Goal: Task Accomplishment & Management: Use online tool/utility

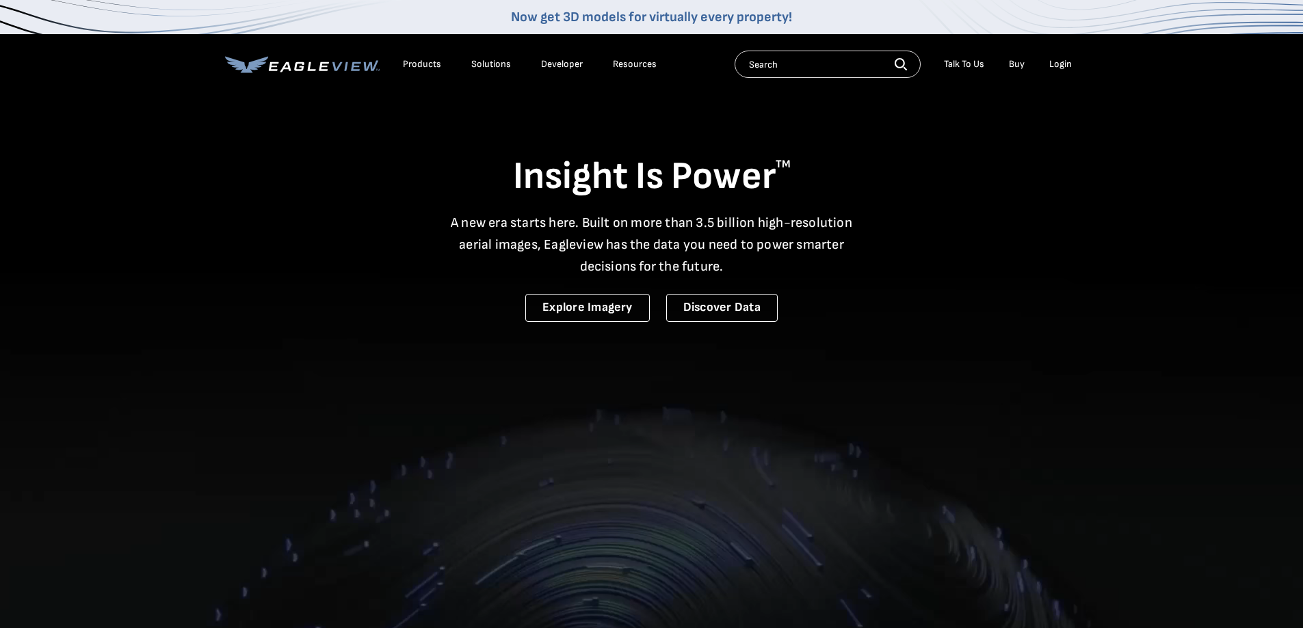
click at [1065, 56] on li "Login" at bounding box center [1060, 64] width 36 height 21
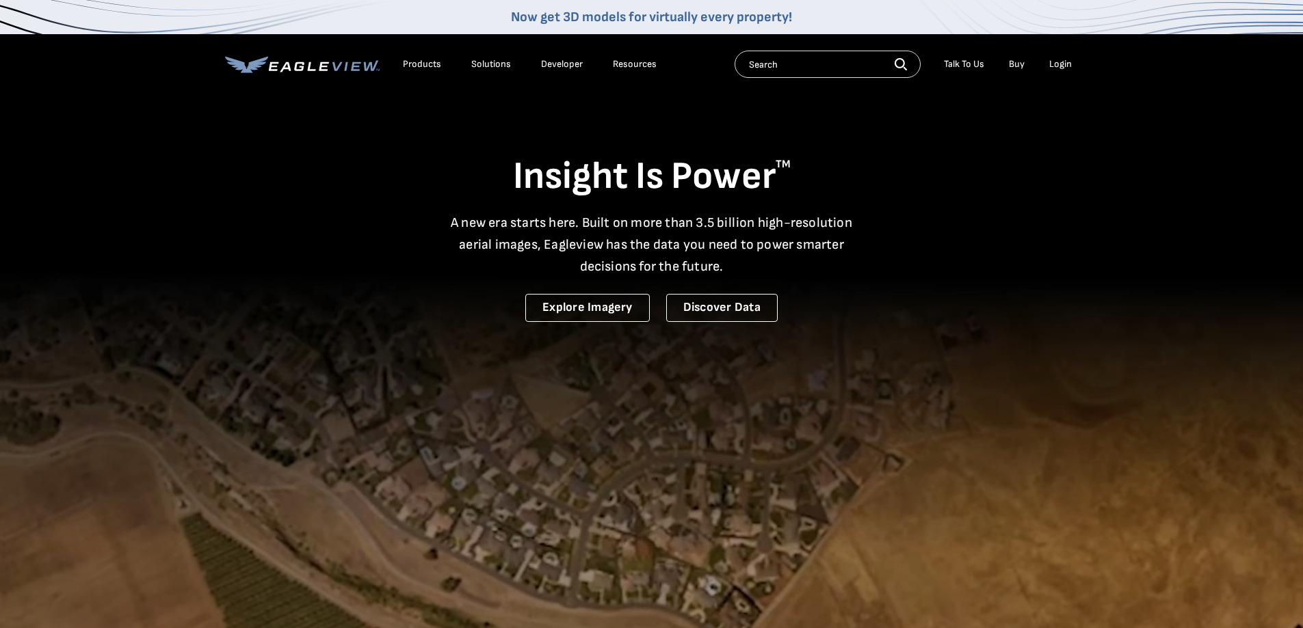
click at [1065, 66] on div "Login" at bounding box center [1060, 64] width 23 height 12
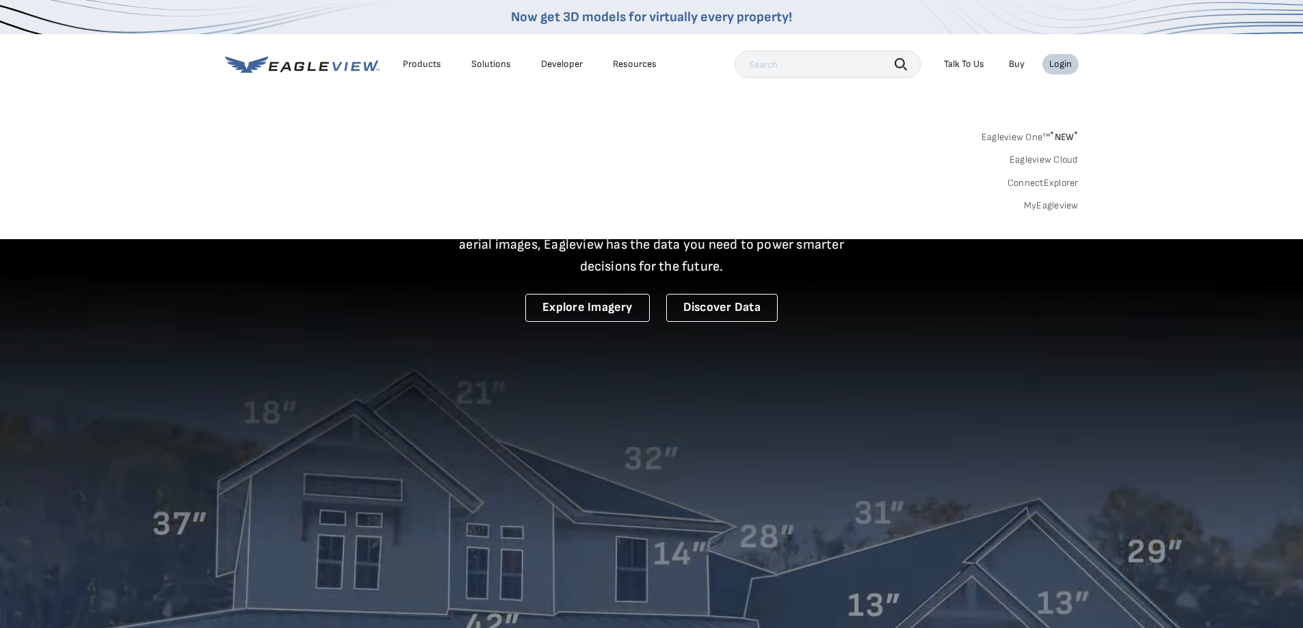
click at [1057, 209] on link "MyEagleview" at bounding box center [1051, 206] width 55 height 12
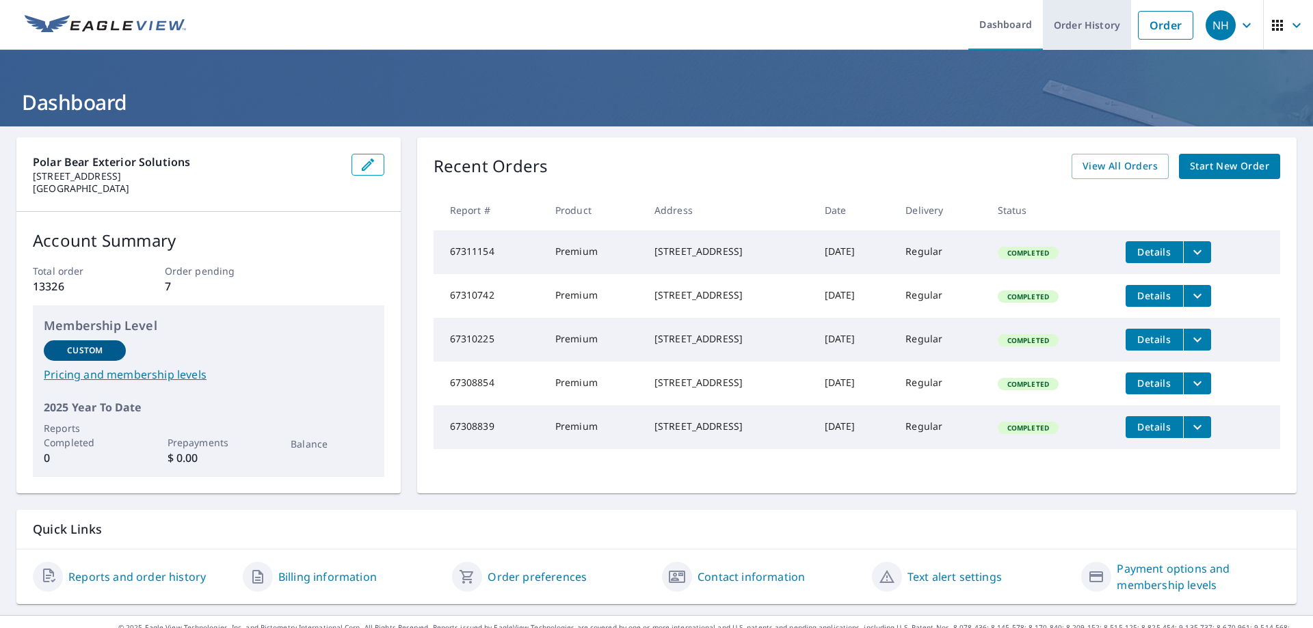
click at [1082, 31] on link "Order History" at bounding box center [1087, 25] width 88 height 50
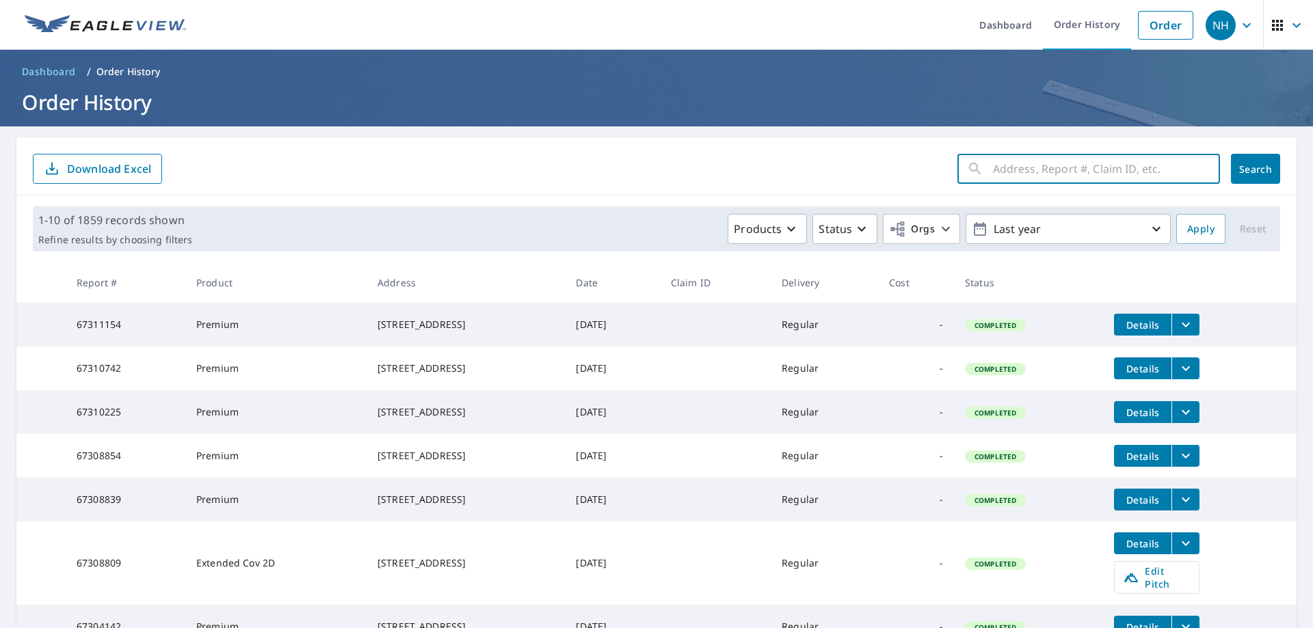
paste input "67304142"
type input "67304142"
click at [1257, 165] on span "Search" at bounding box center [1255, 169] width 27 height 13
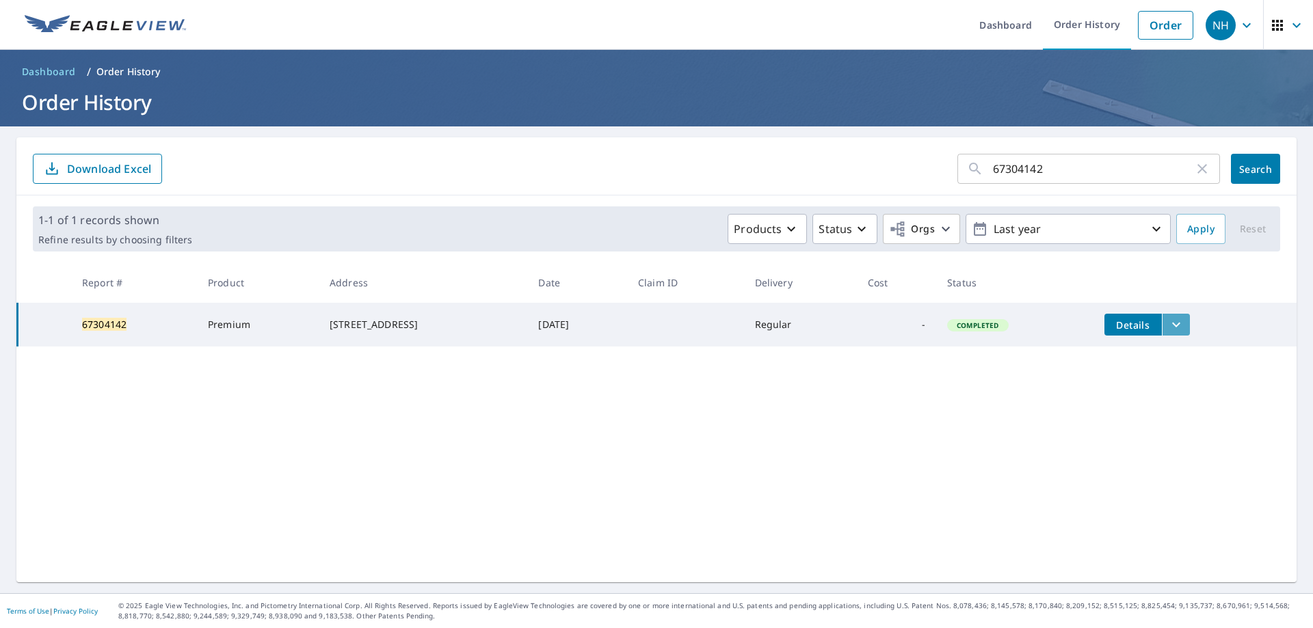
click at [1182, 328] on icon "filesDropdownBtn-67304142" at bounding box center [1176, 325] width 16 height 16
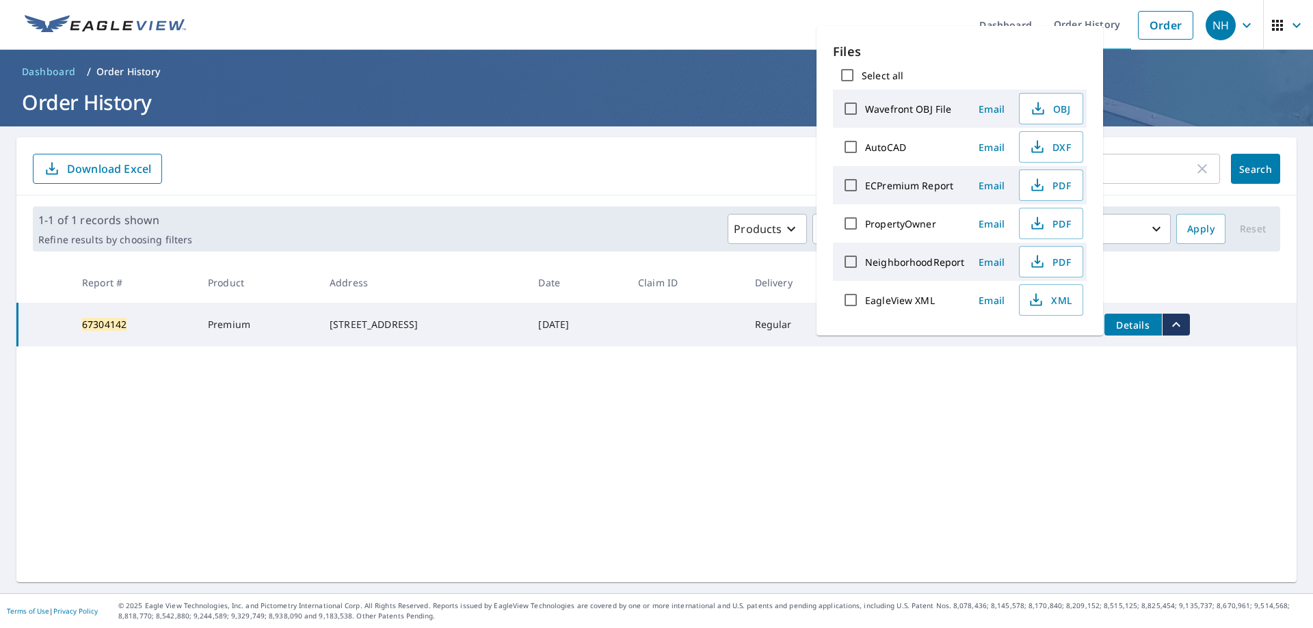
click at [992, 182] on span "Email" at bounding box center [991, 185] width 33 height 13
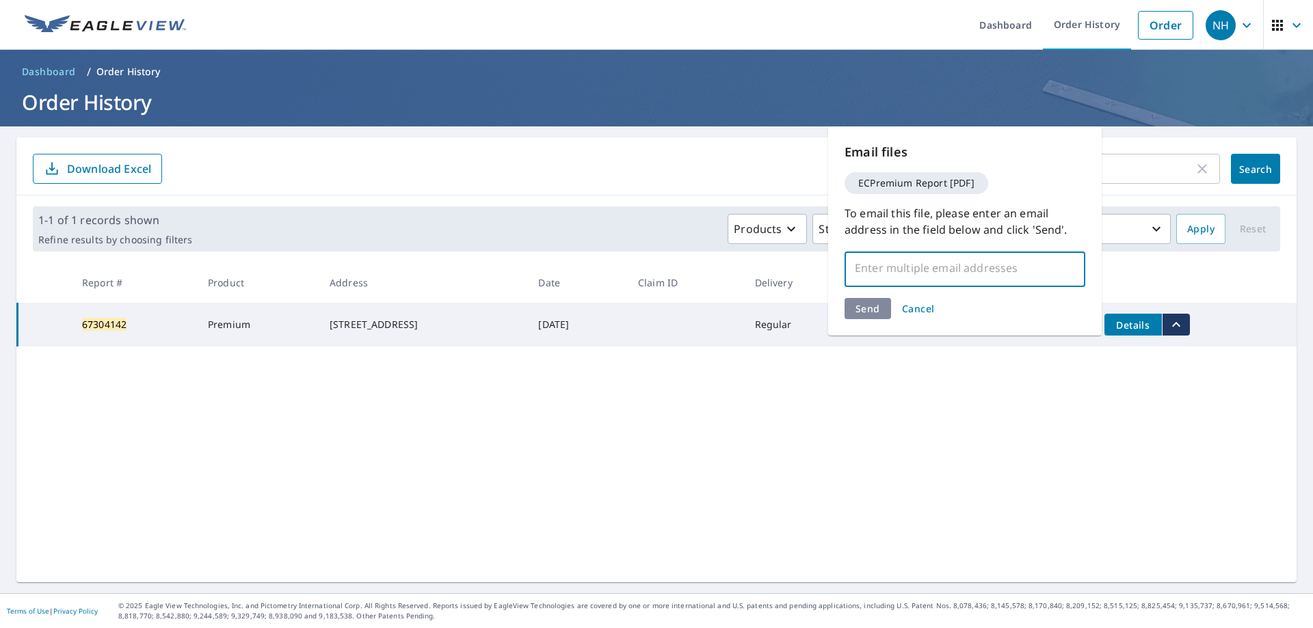
click at [905, 269] on input "text" at bounding box center [955, 268] width 208 height 26
type input "nickb@polarbearnw.com"
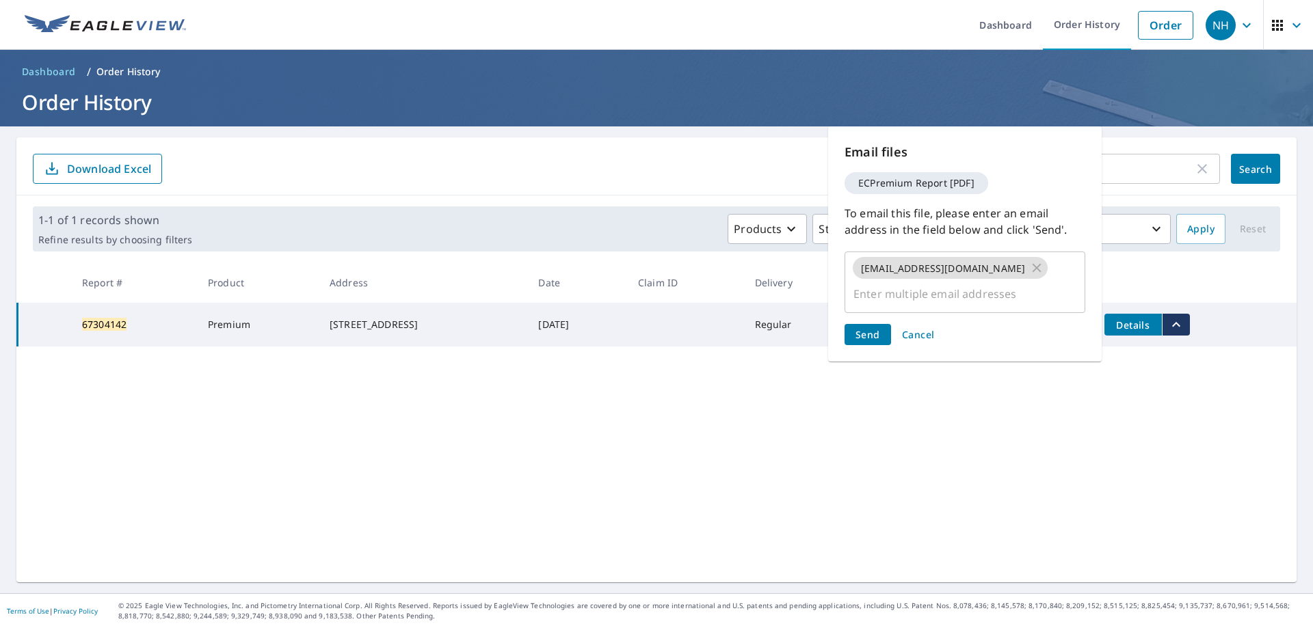
click at [874, 324] on div "Send Cancel" at bounding box center [965, 334] width 241 height 21
click at [874, 328] on span "Send" at bounding box center [867, 334] width 25 height 13
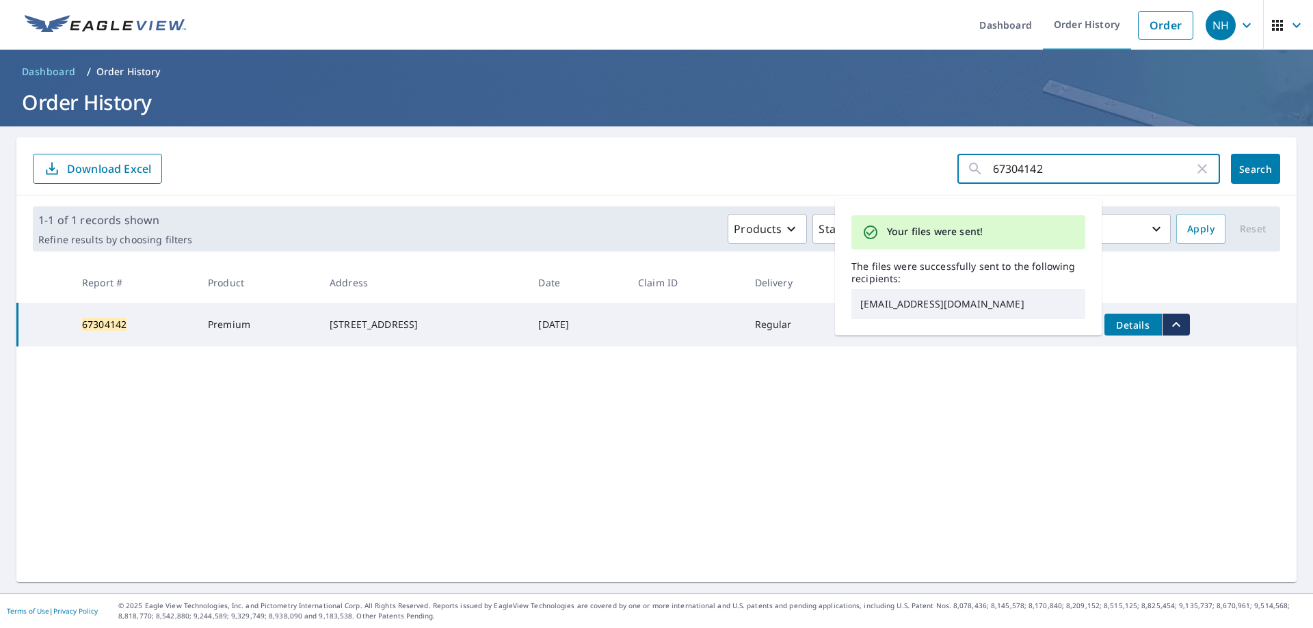
click at [1068, 164] on input "67304142" at bounding box center [1093, 169] width 201 height 38
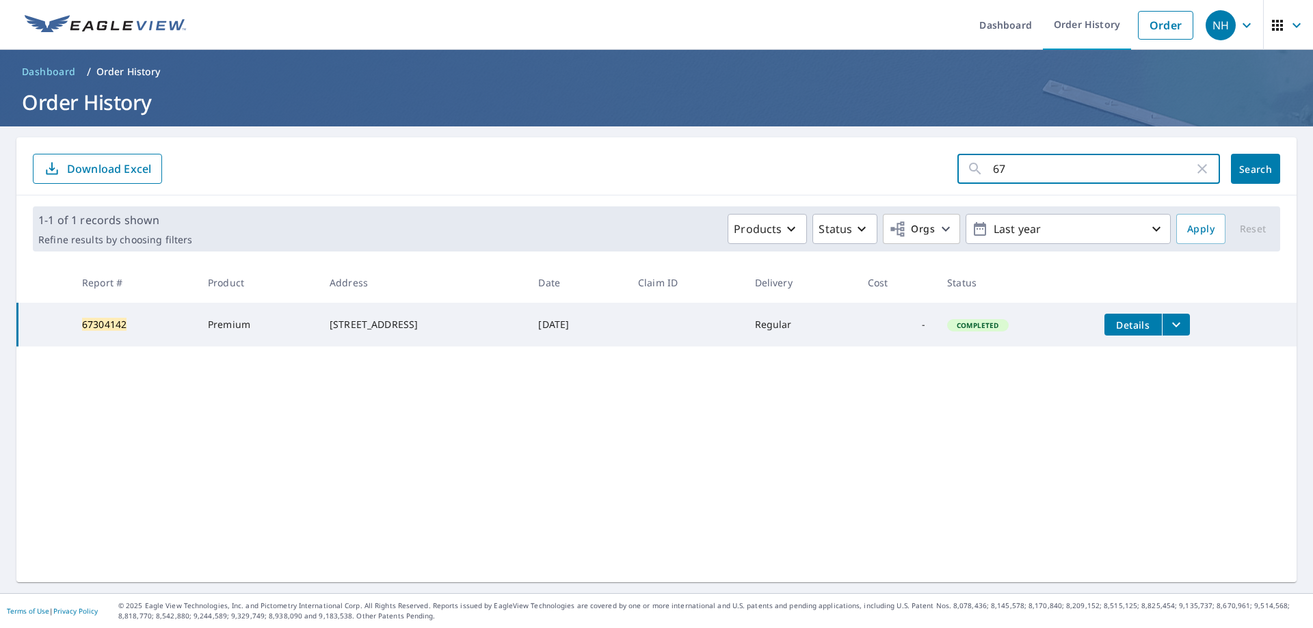
type input "6"
paste input "67311154"
type input "67311154"
click at [1242, 163] on span "Search" at bounding box center [1255, 169] width 27 height 13
click at [1176, 326] on icon "filesDropdownBtn-67311154" at bounding box center [1176, 325] width 8 height 5
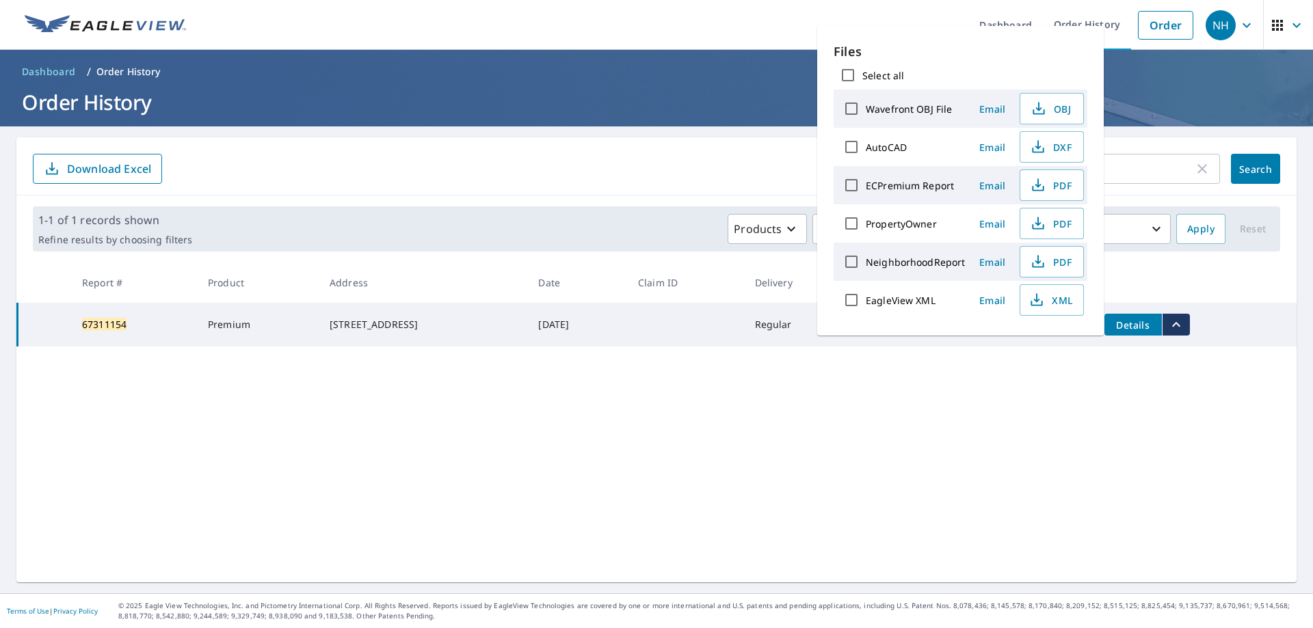
click at [987, 186] on span "Email" at bounding box center [992, 185] width 33 height 13
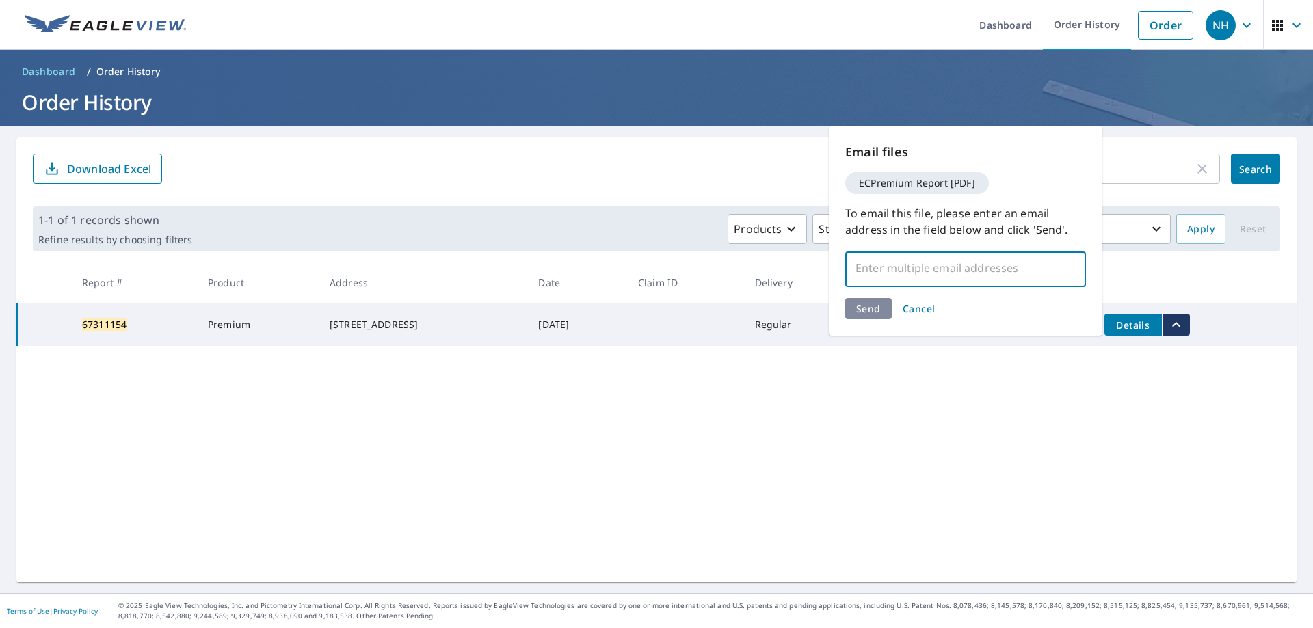
click at [894, 273] on input "text" at bounding box center [955, 268] width 208 height 26
type input "mark@polarbearnw.com"
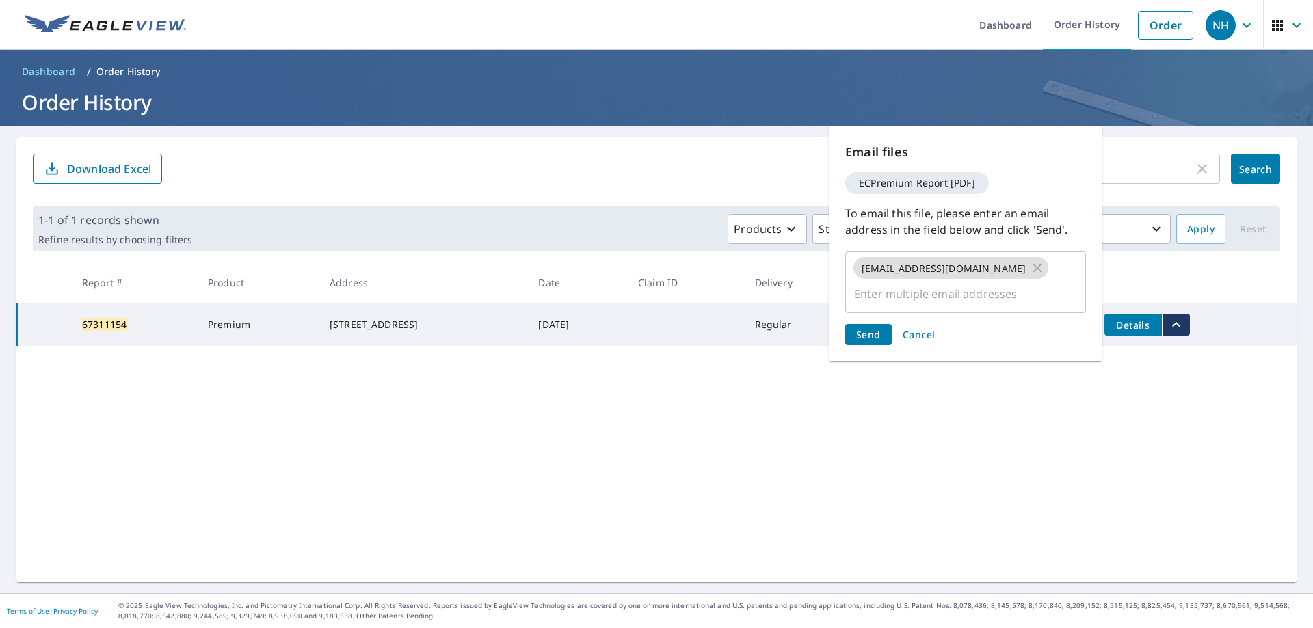
click at [873, 324] on div "Send Cancel" at bounding box center [965, 334] width 241 height 21
click at [873, 328] on span "Send" at bounding box center [868, 334] width 25 height 13
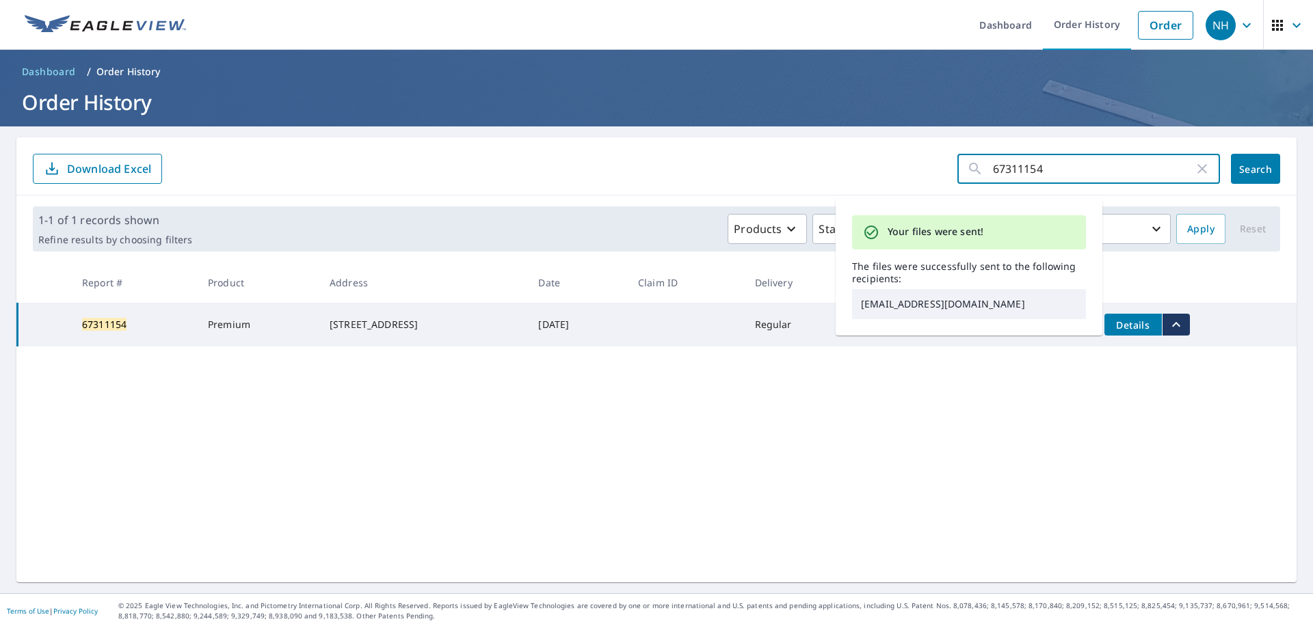
click at [1046, 165] on input "67311154" at bounding box center [1093, 169] width 201 height 38
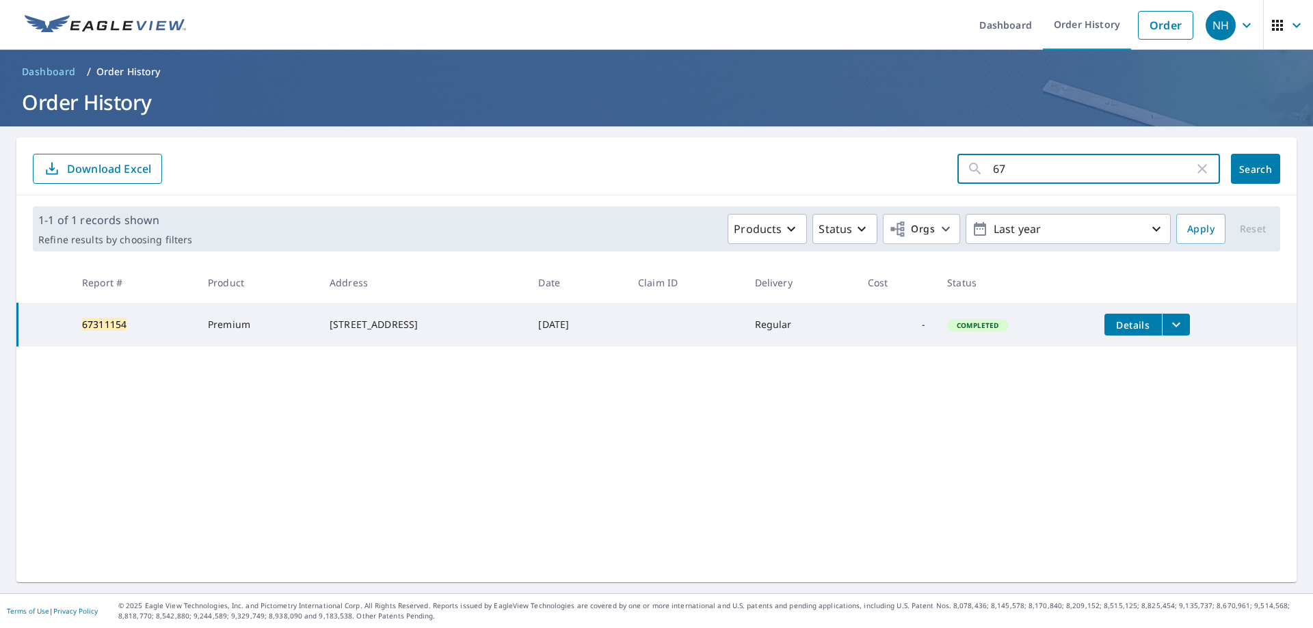
type input "6"
paste input "67308809"
type input "67308809"
click at [1242, 159] on button "Search" at bounding box center [1255, 169] width 49 height 30
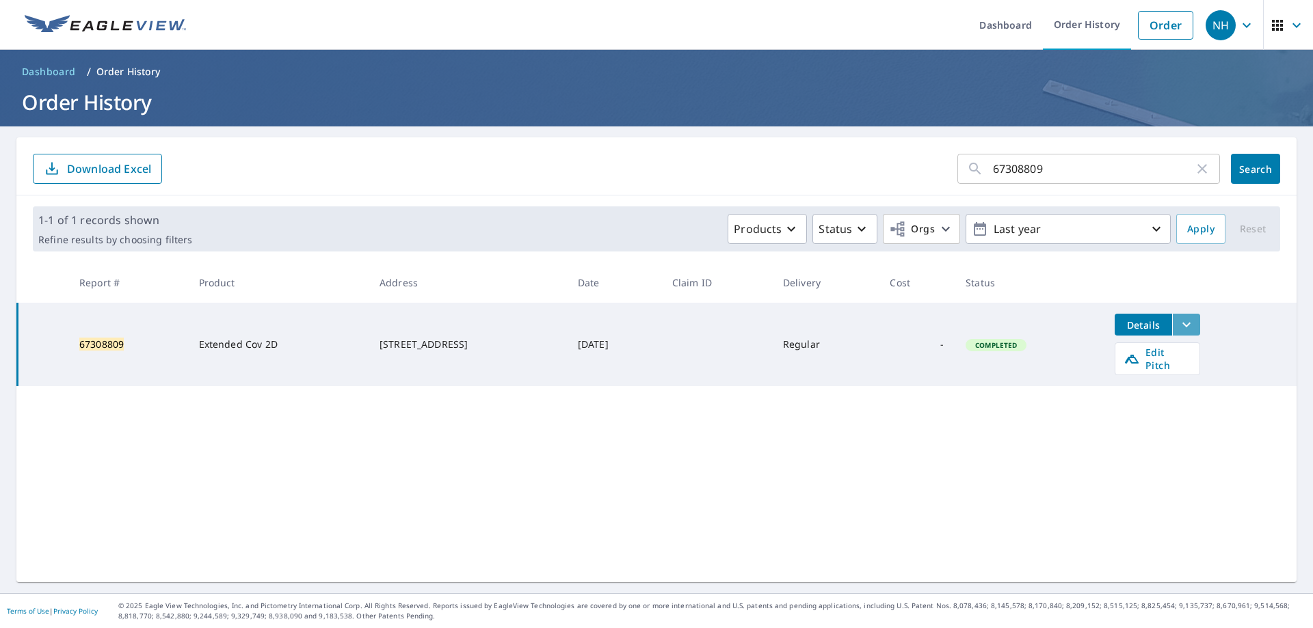
click at [1188, 319] on icon "filesDropdownBtn-67308809" at bounding box center [1186, 325] width 16 height 16
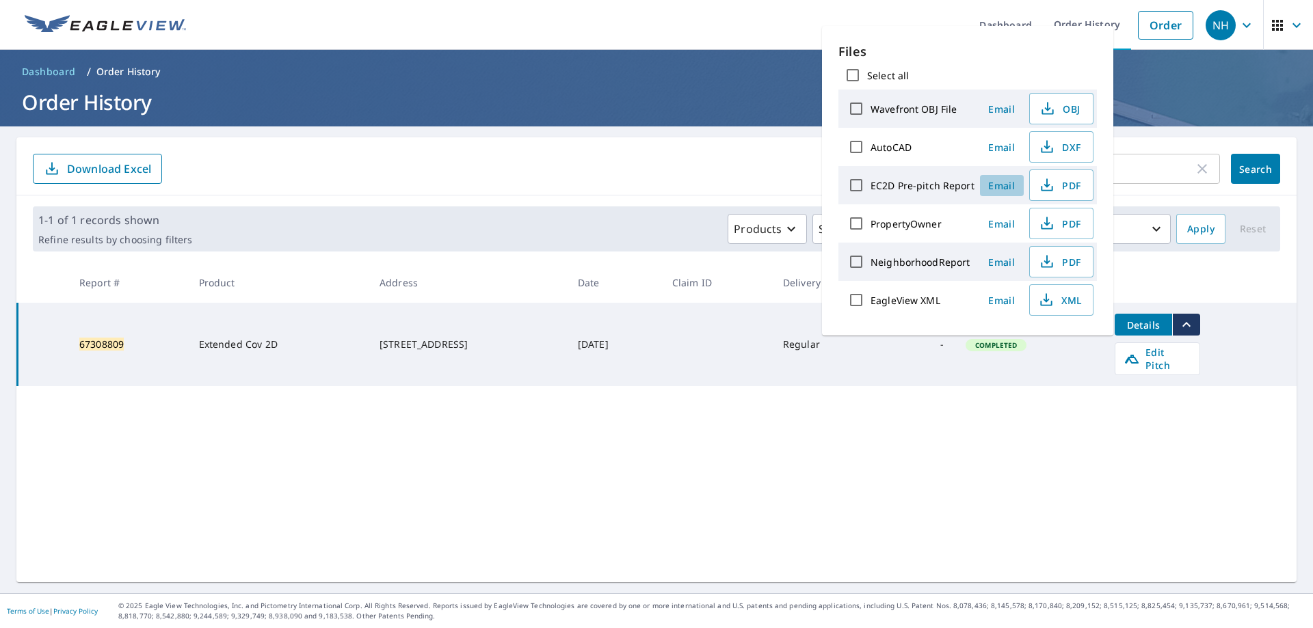
click at [992, 184] on span "Email" at bounding box center [1001, 185] width 33 height 13
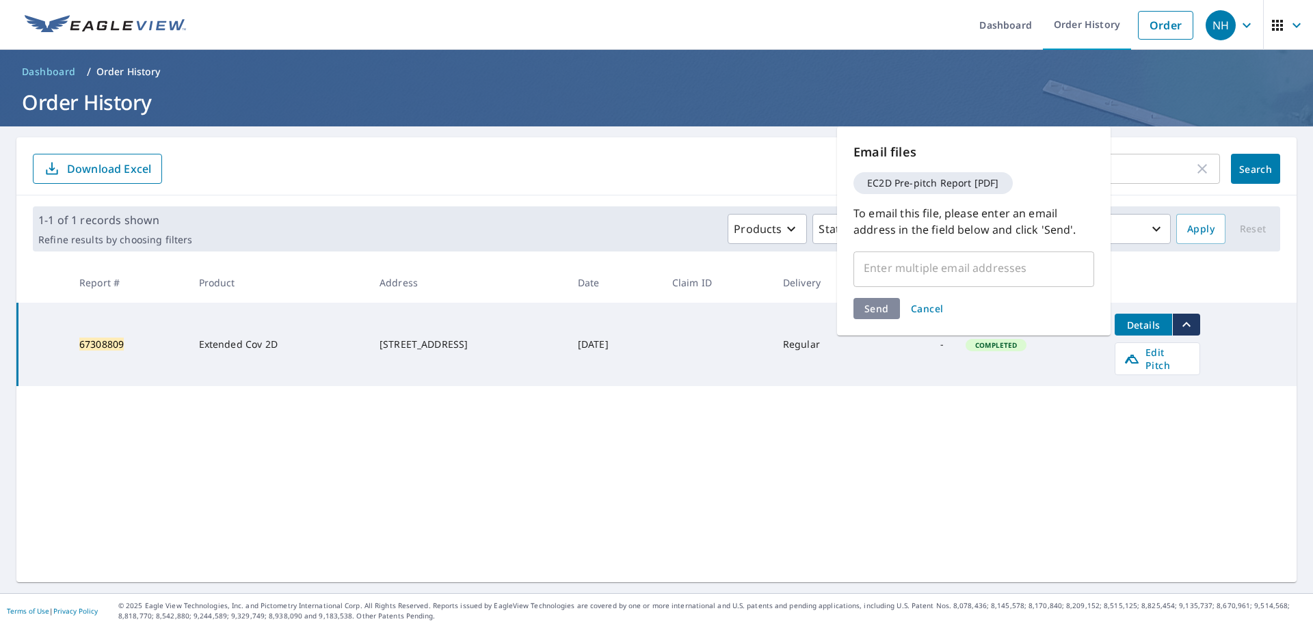
click at [938, 254] on div "​" at bounding box center [973, 268] width 241 height 38
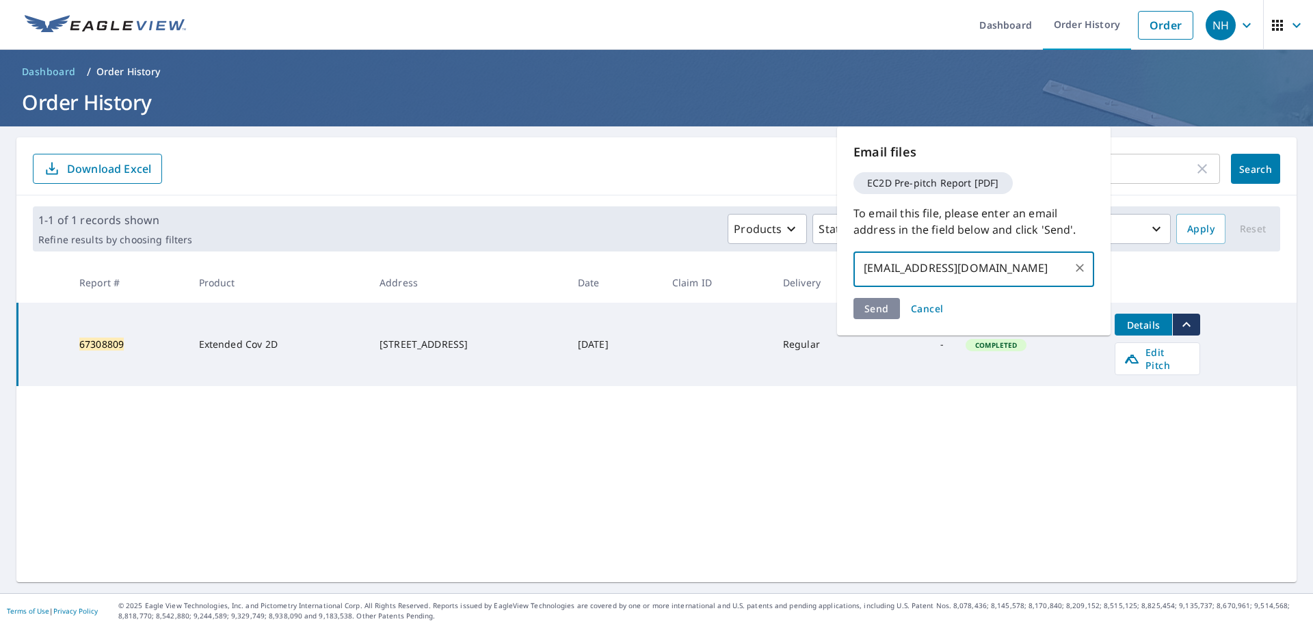
type input "devan@polarbearnw.com"
click at [880, 313] on div "Send Cancel" at bounding box center [973, 308] width 241 height 21
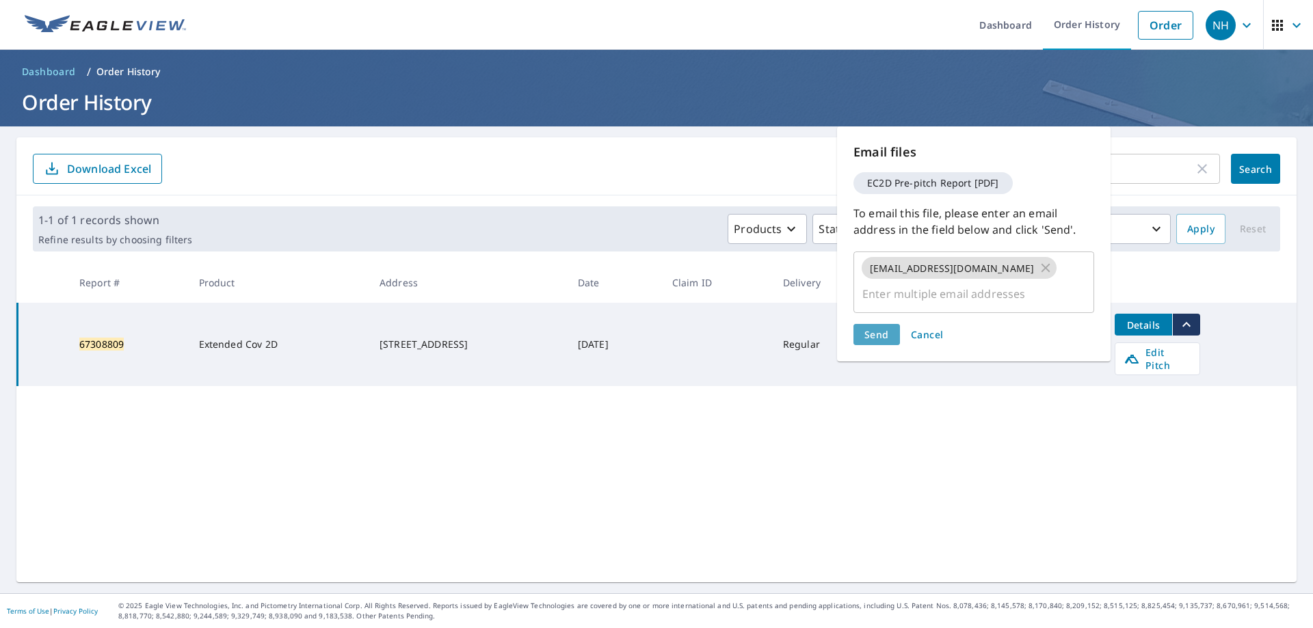
click at [880, 328] on span "Send" at bounding box center [876, 334] width 25 height 13
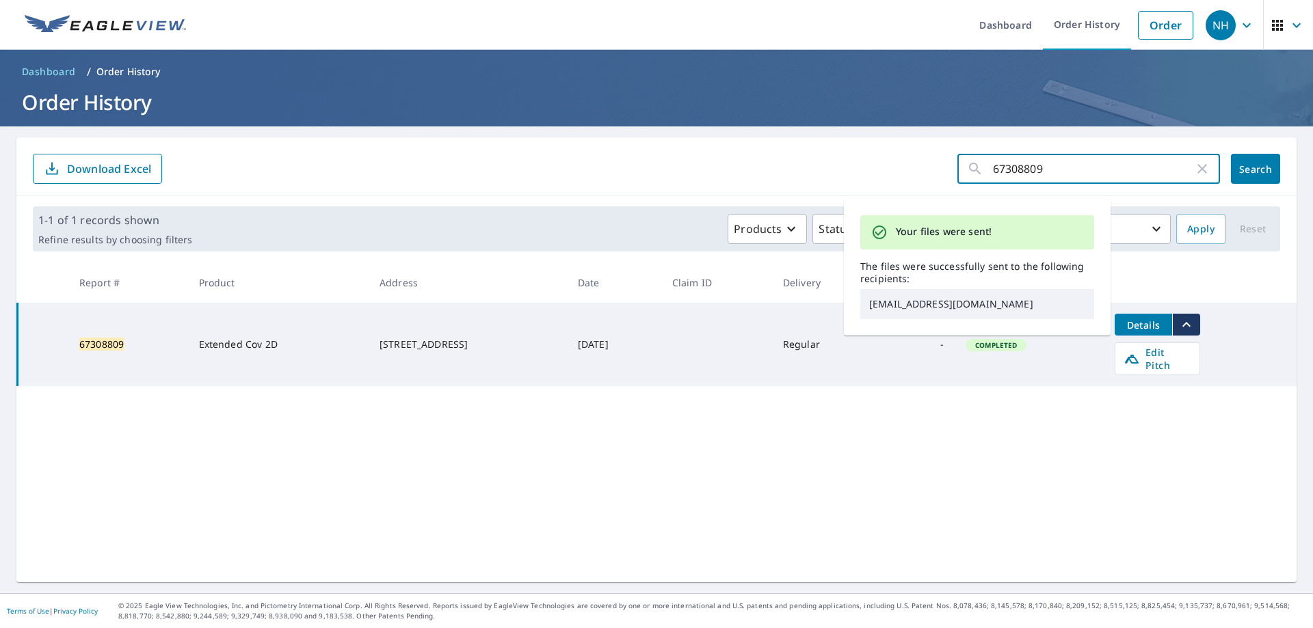
click at [1065, 174] on input "67308809" at bounding box center [1093, 169] width 201 height 38
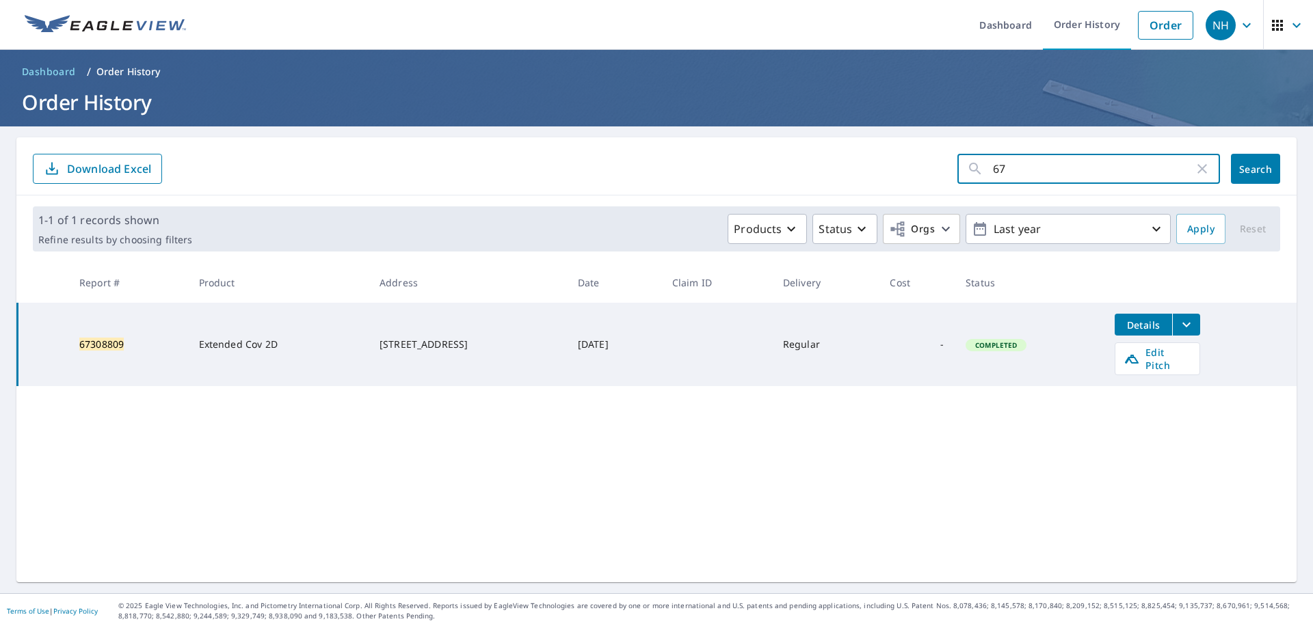
type input "6"
paste input "67308839"
type input "67308839"
click at [1247, 169] on span "Search" at bounding box center [1255, 169] width 27 height 13
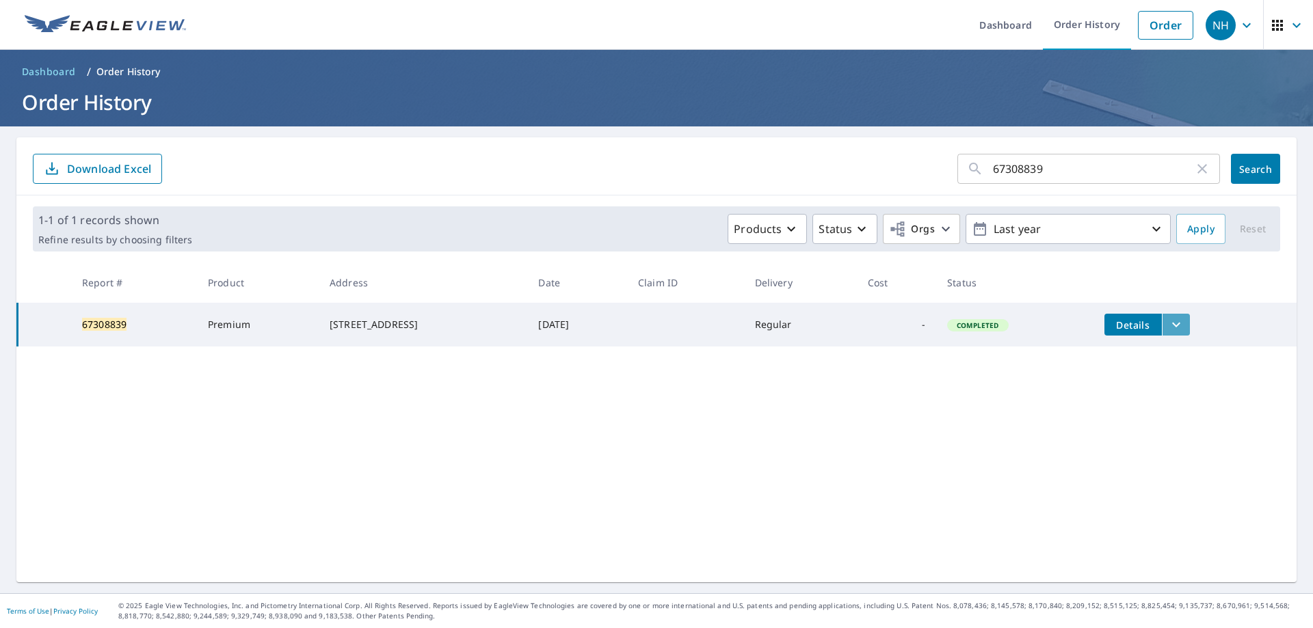
click at [1180, 324] on icon "filesDropdownBtn-67308839" at bounding box center [1176, 325] width 16 height 16
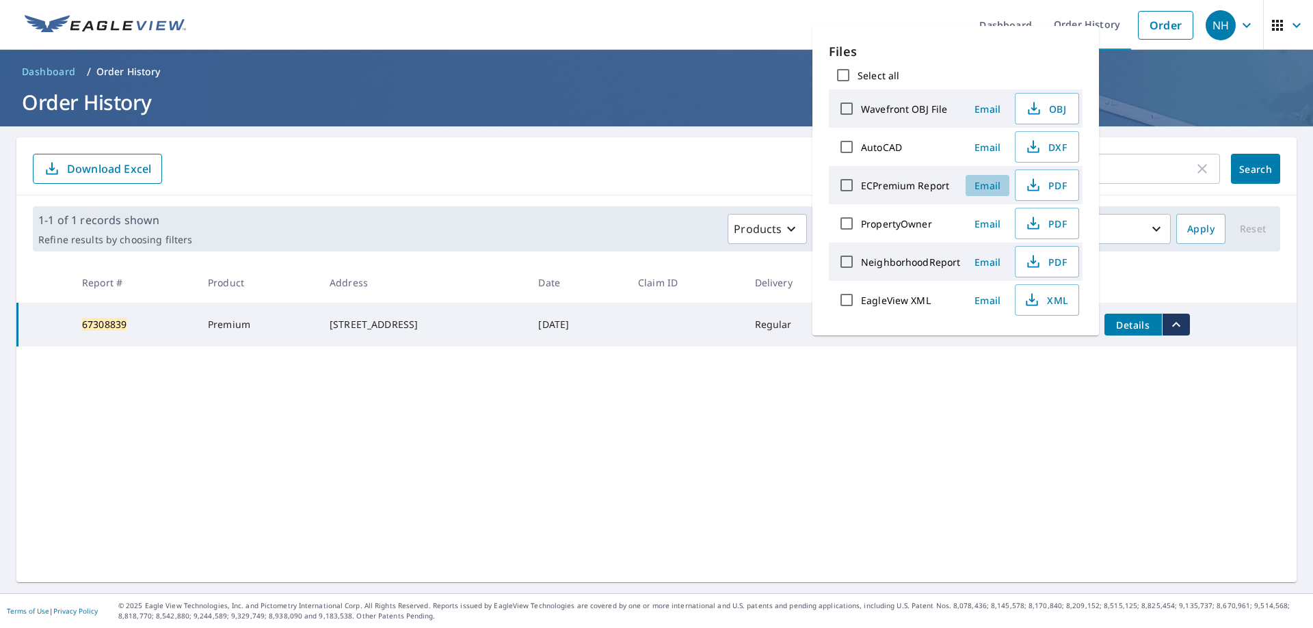
click at [983, 189] on span "Email" at bounding box center [987, 185] width 33 height 13
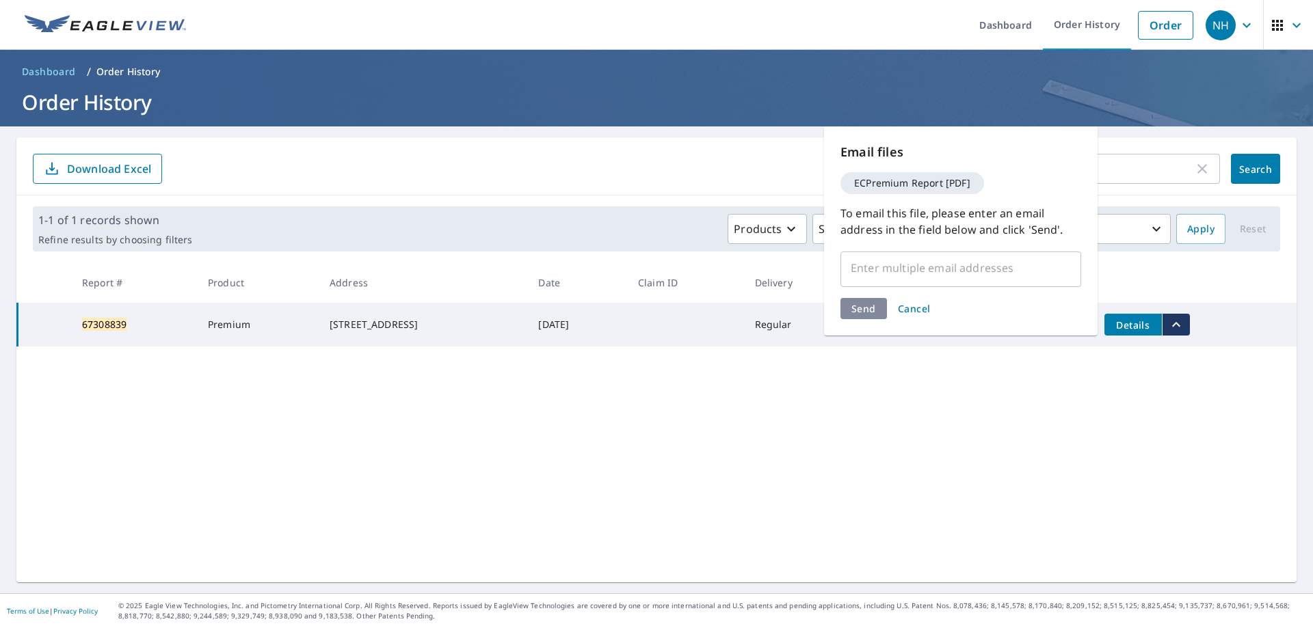
click at [888, 284] on div "​" at bounding box center [960, 268] width 241 height 38
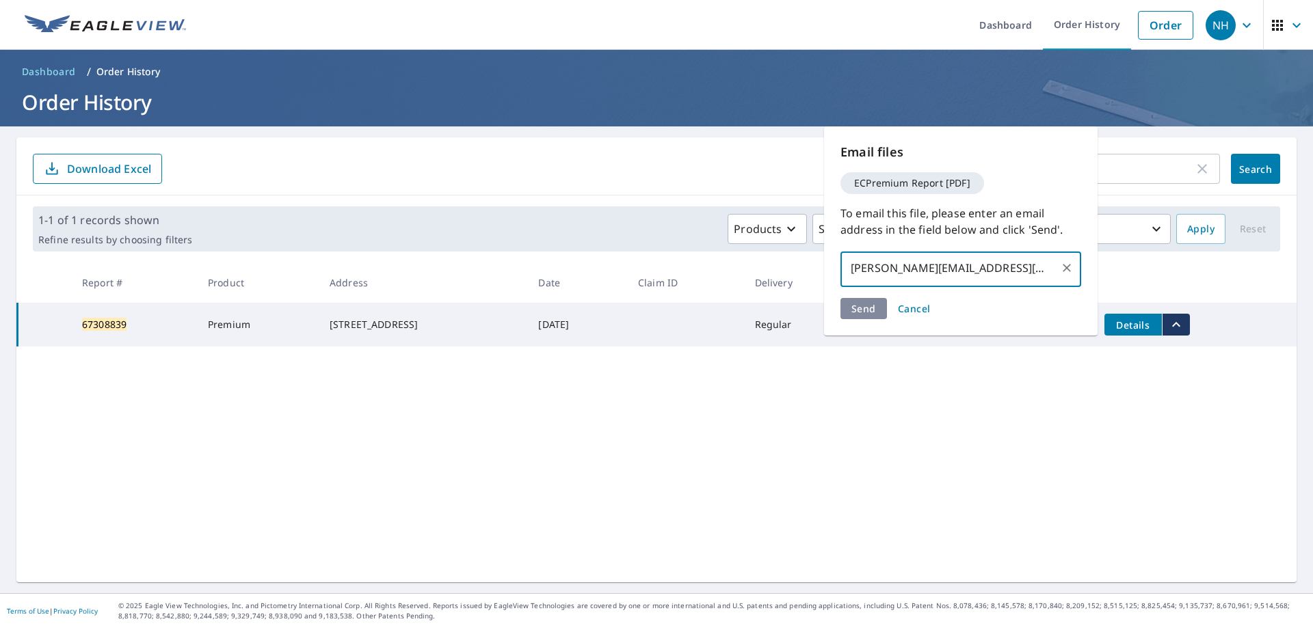
type input "casey@polarbearnw.com"
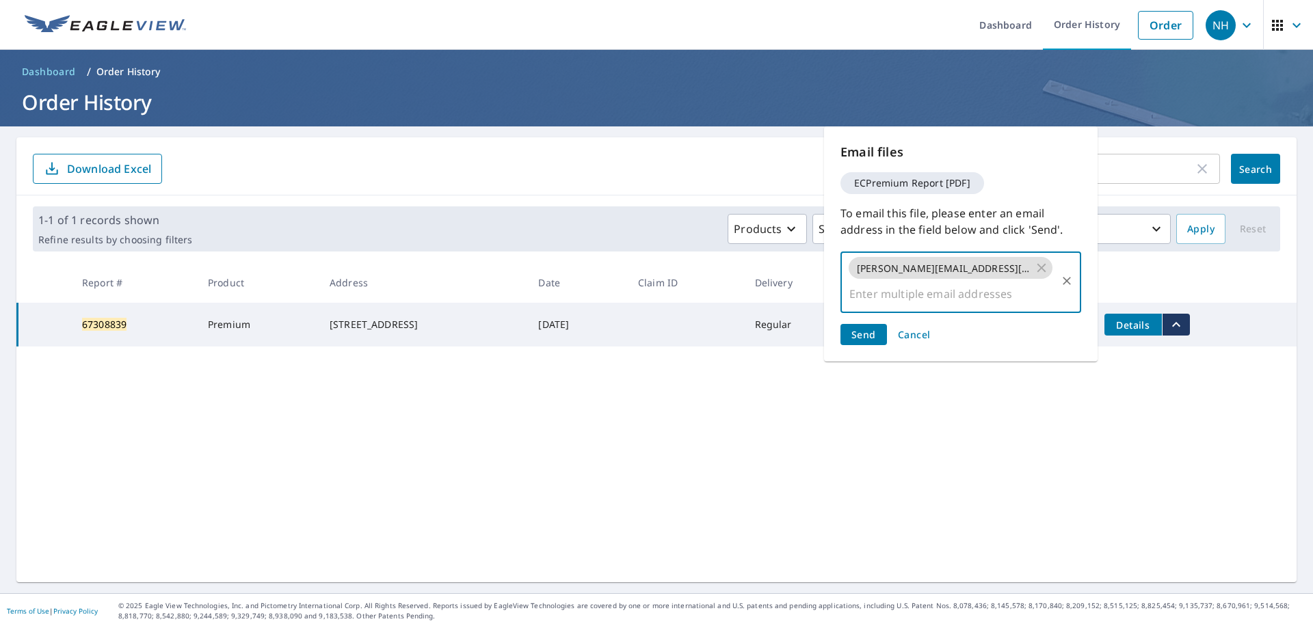
type input "r"
type input "ericlefteroff@polarbearnw.com"
click at [861, 328] on span "Send" at bounding box center [863, 334] width 25 height 13
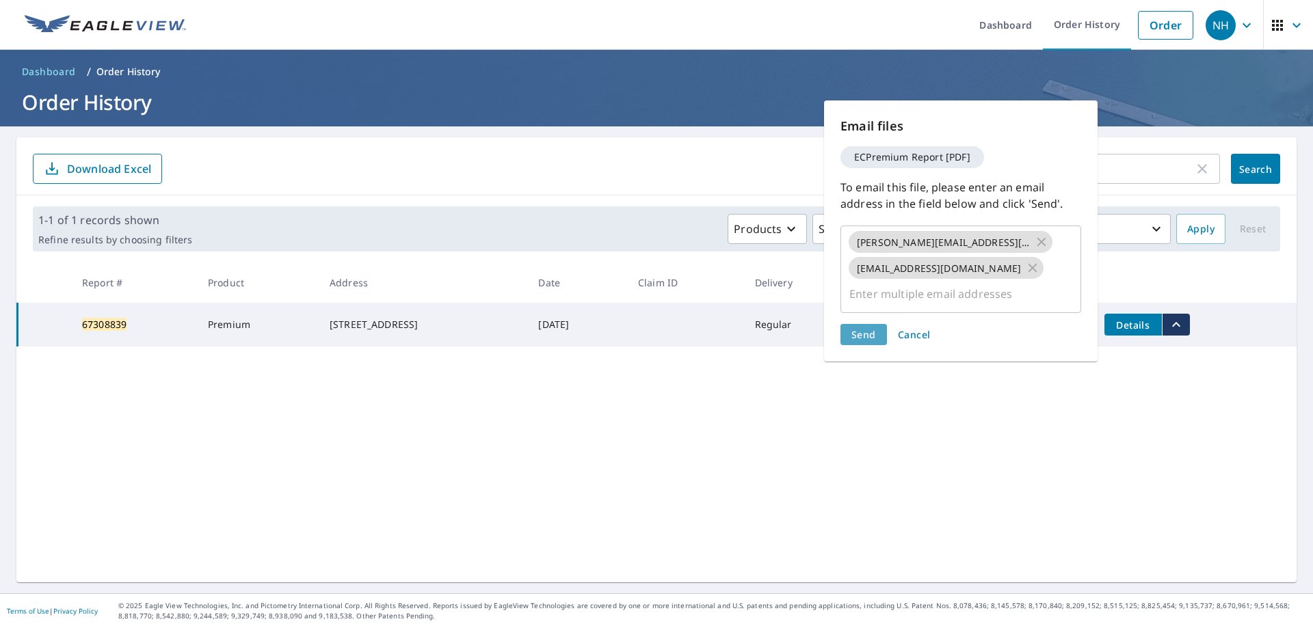
click at [861, 328] on span "Send" at bounding box center [863, 334] width 25 height 13
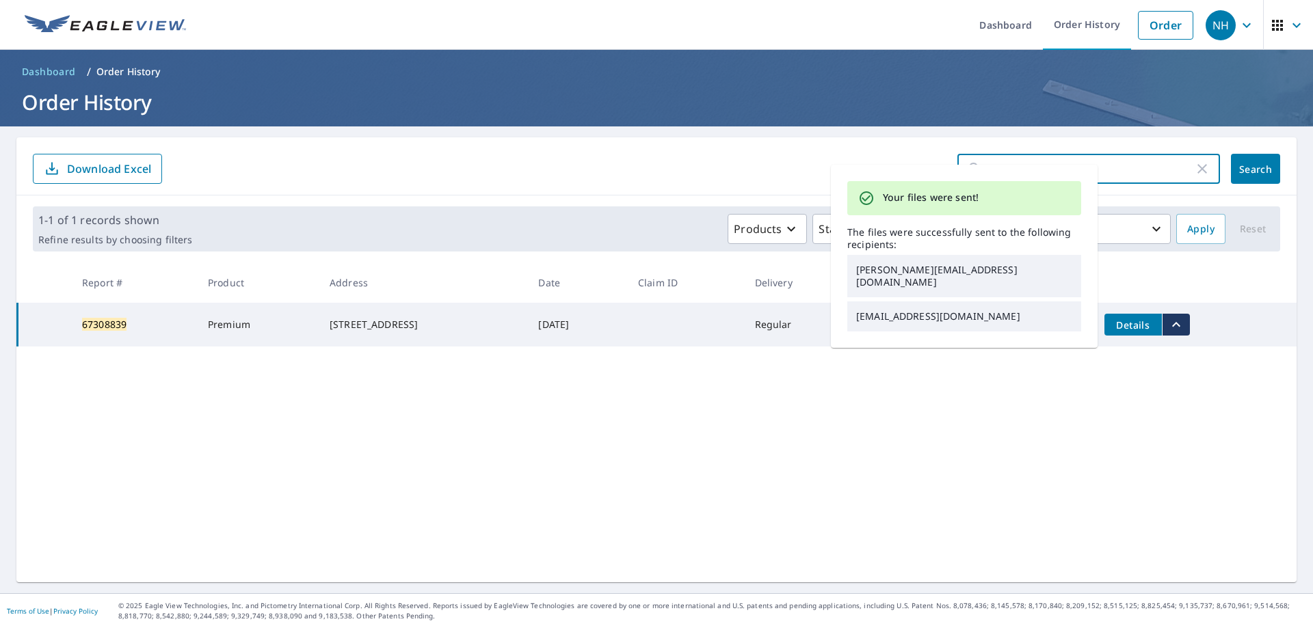
click at [1133, 167] on input "67308839" at bounding box center [1093, 169] width 201 height 38
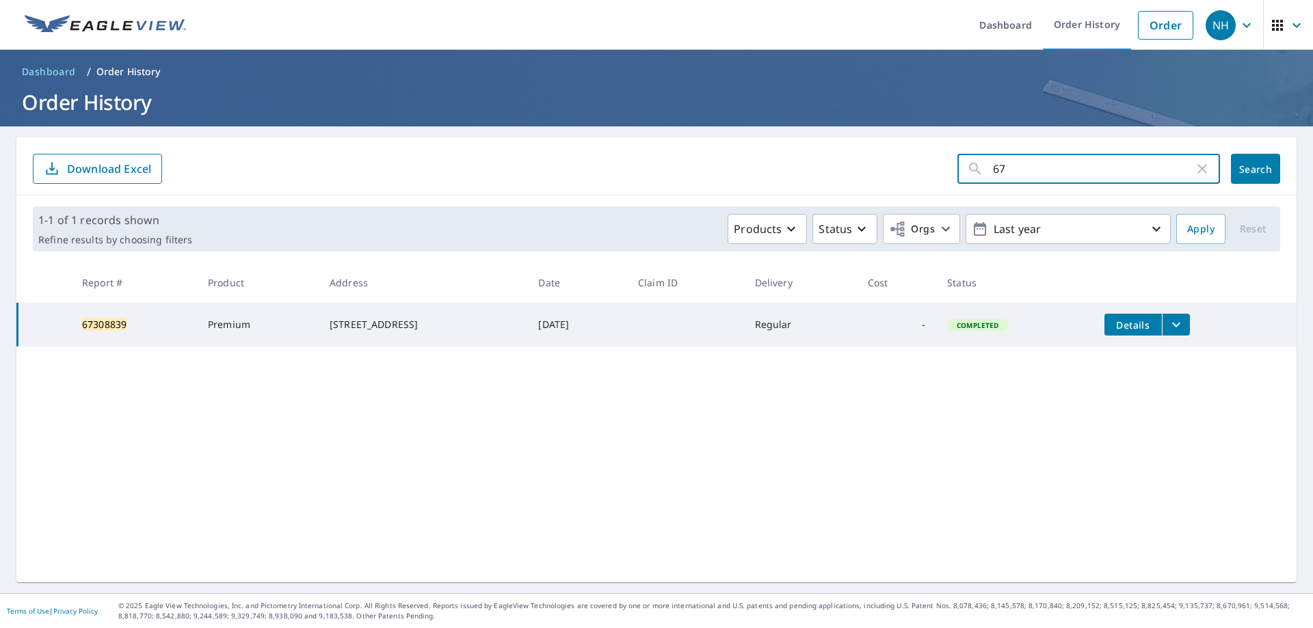
type input "6"
paste input "67300293"
type input "67300293"
click at [1253, 165] on span "Search" at bounding box center [1255, 169] width 27 height 13
click at [1180, 323] on icon "filesDropdownBtn-67300293" at bounding box center [1176, 325] width 16 height 16
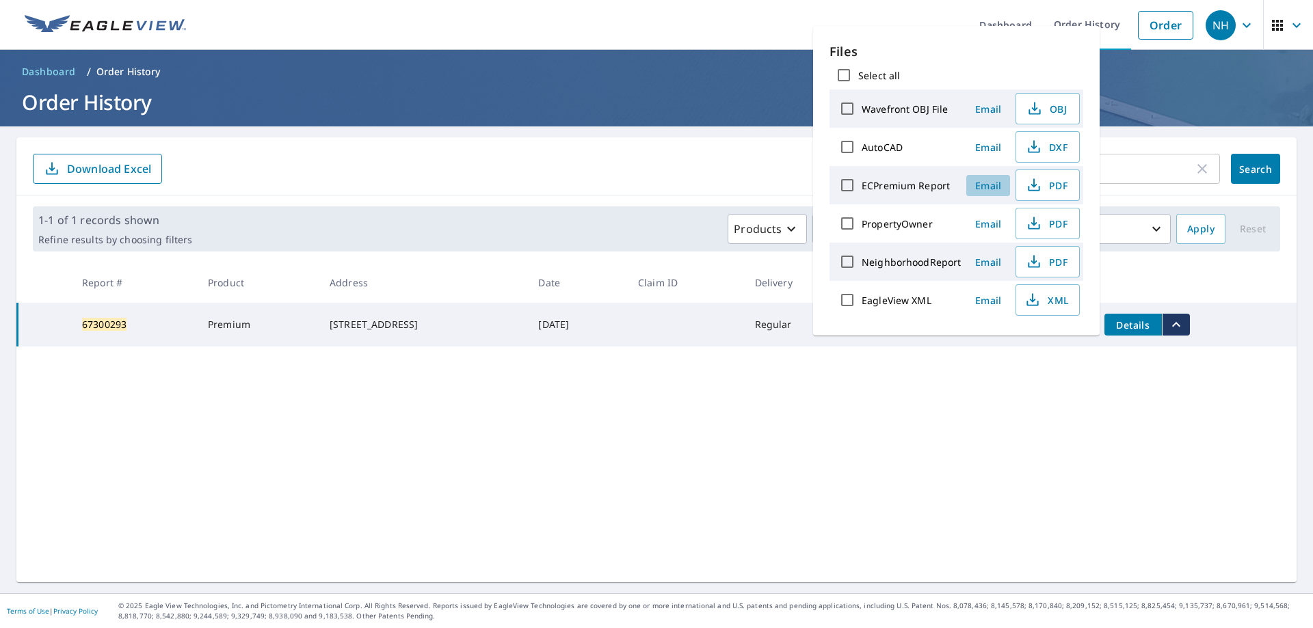
click at [984, 183] on span "Email" at bounding box center [988, 185] width 33 height 13
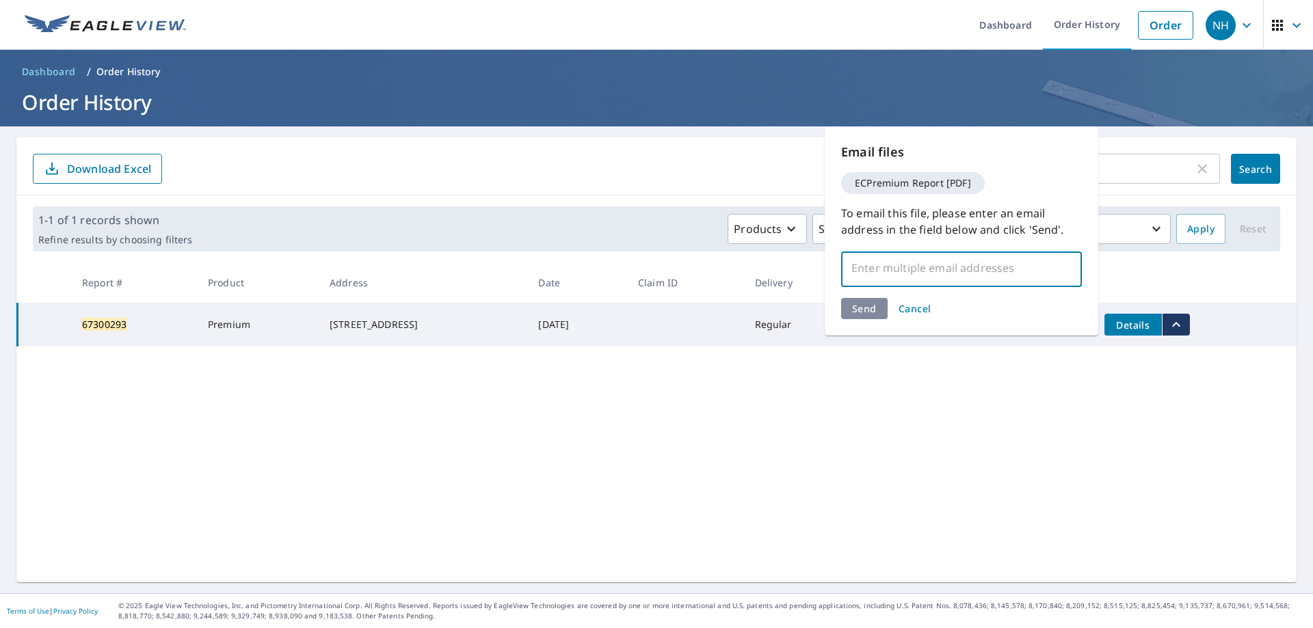
click at [879, 274] on input "text" at bounding box center [951, 268] width 208 height 26
type input "tucker@polarbearnw.com"
click at [856, 308] on div "Send Cancel" at bounding box center [961, 308] width 241 height 21
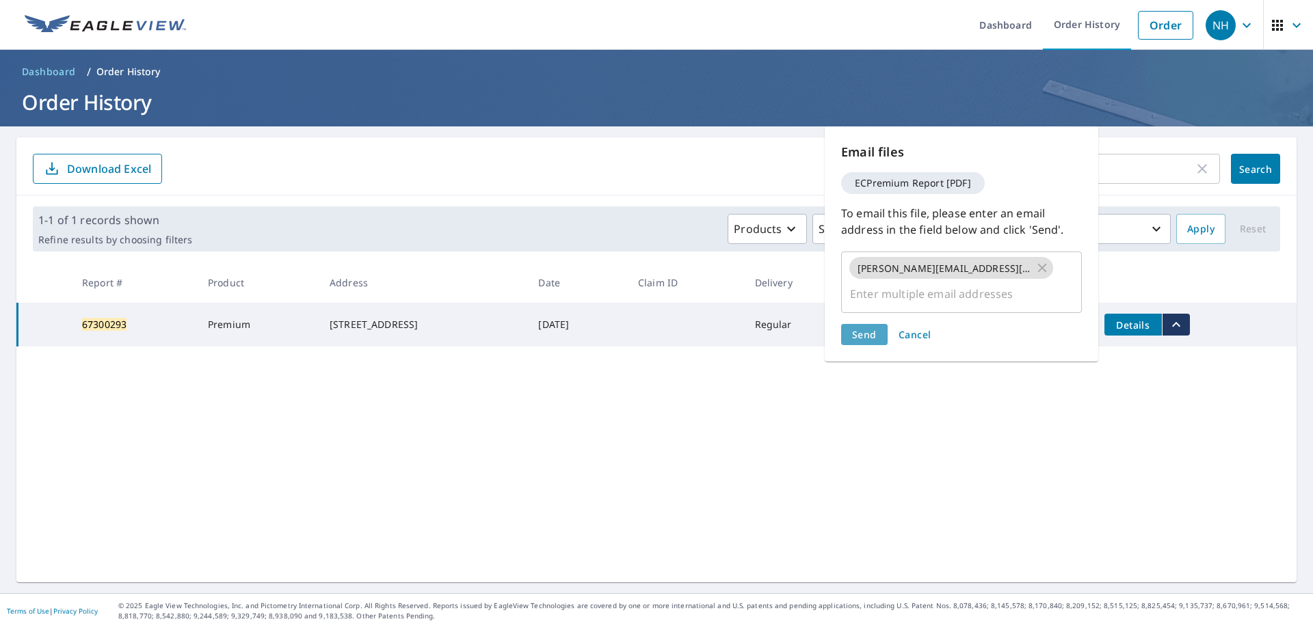
click at [856, 328] on span "Send" at bounding box center [864, 334] width 25 height 13
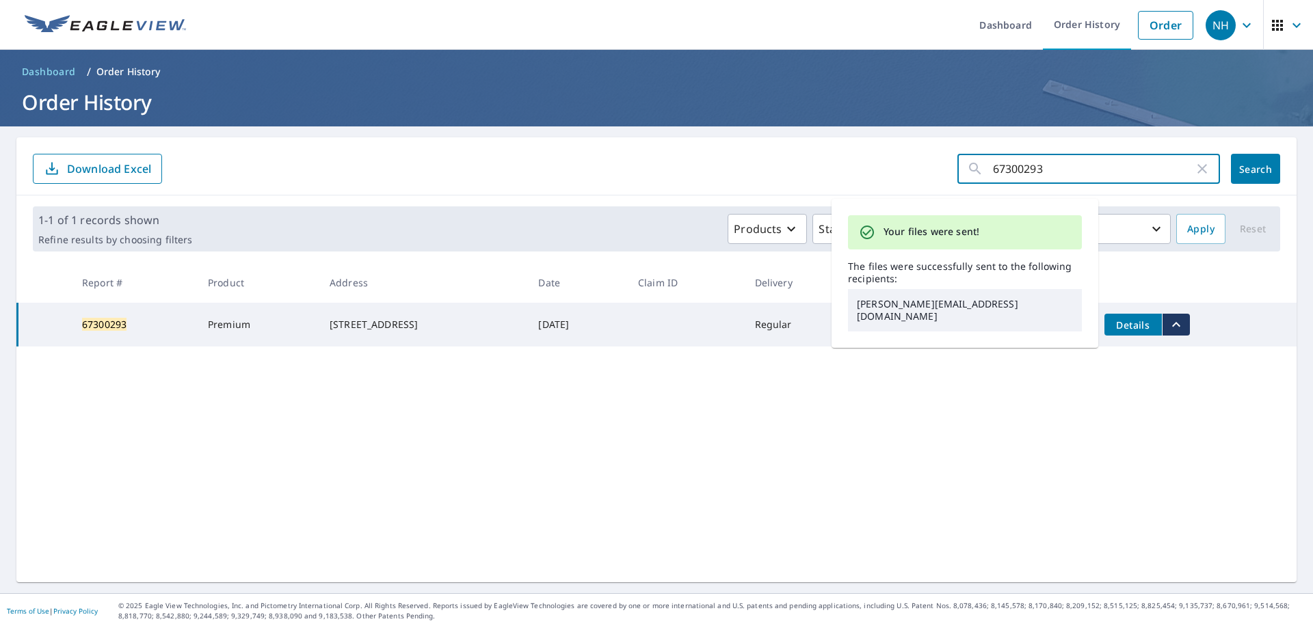
click at [1043, 180] on input "67300293" at bounding box center [1093, 169] width 201 height 38
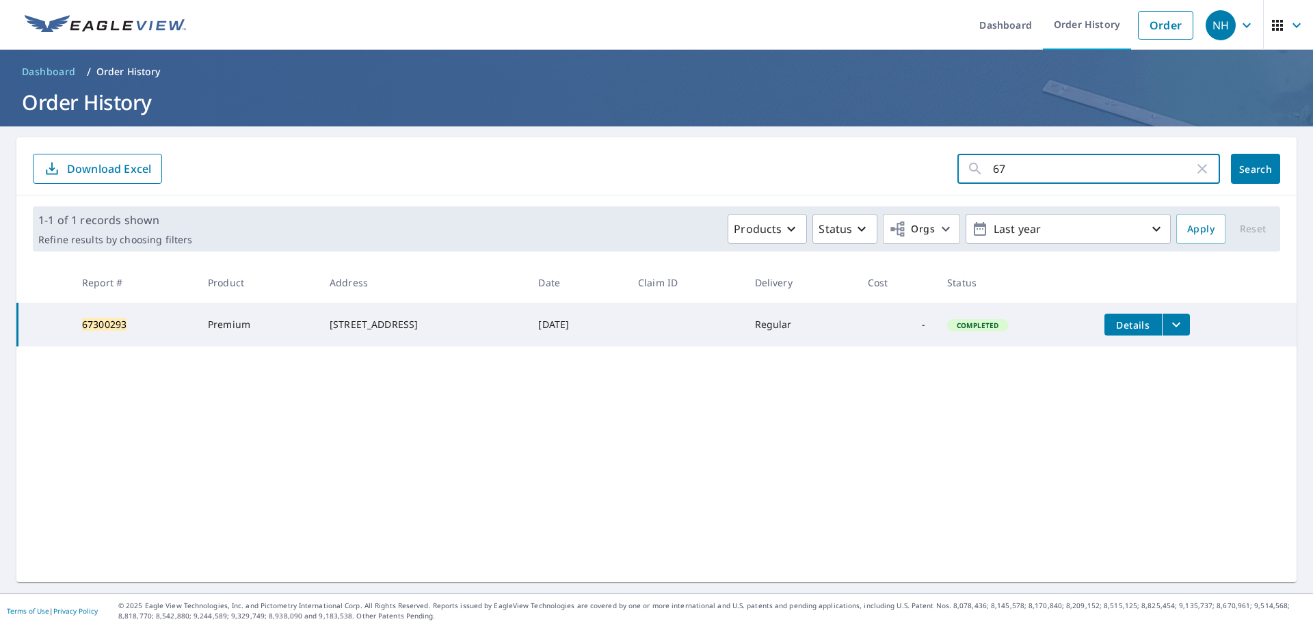
type input "6"
paste input "67308854"
type input "67308854"
click at [1247, 165] on span "Search" at bounding box center [1255, 169] width 27 height 13
click at [1173, 321] on icon "filesDropdownBtn-67308854" at bounding box center [1176, 325] width 16 height 16
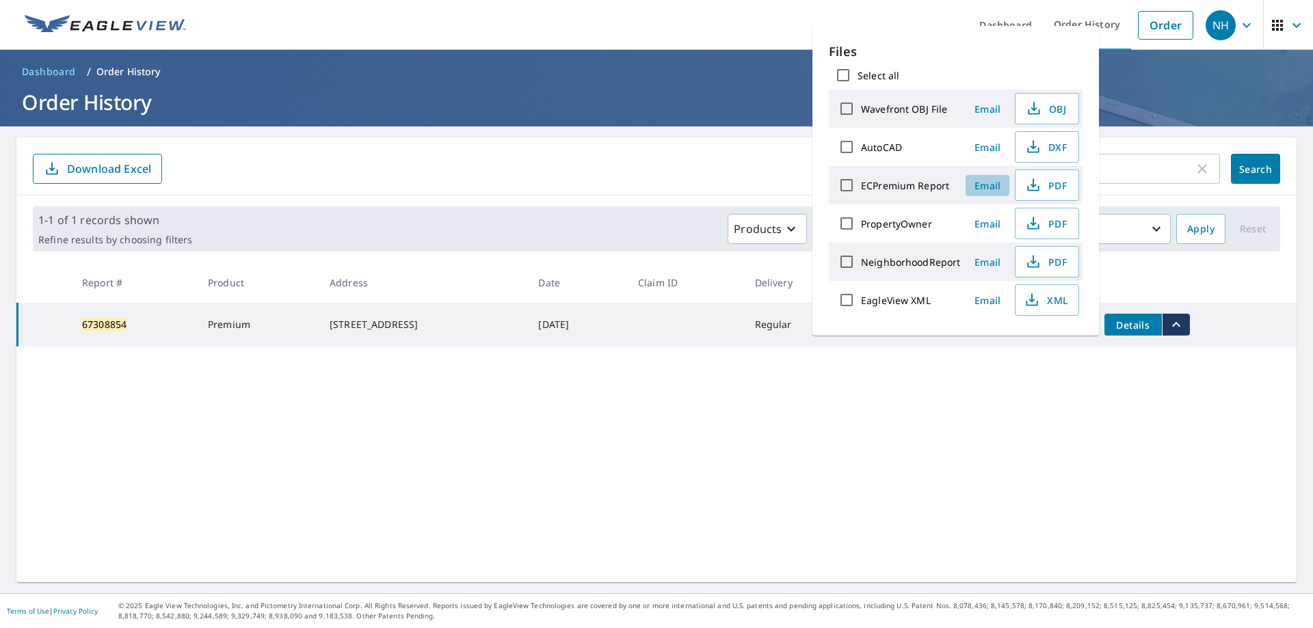
click at [978, 189] on span "Email" at bounding box center [987, 185] width 33 height 13
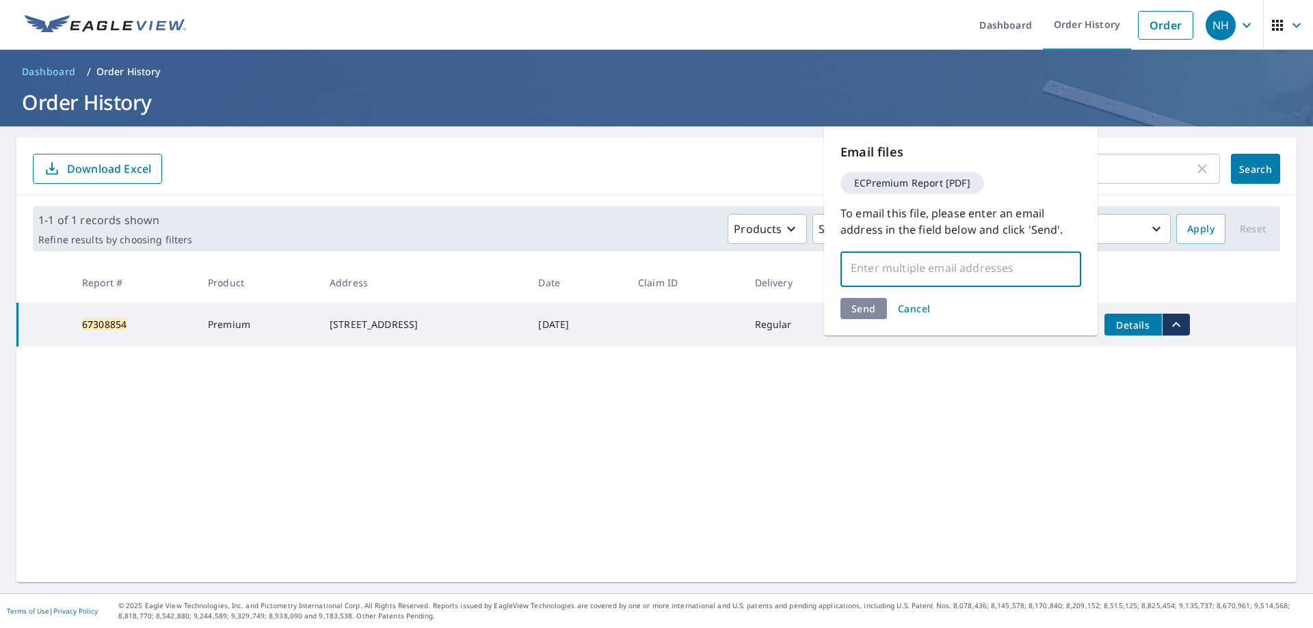
click at [921, 269] on input "text" at bounding box center [951, 268] width 208 height 26
type input "anthony@polarbearnw.com"
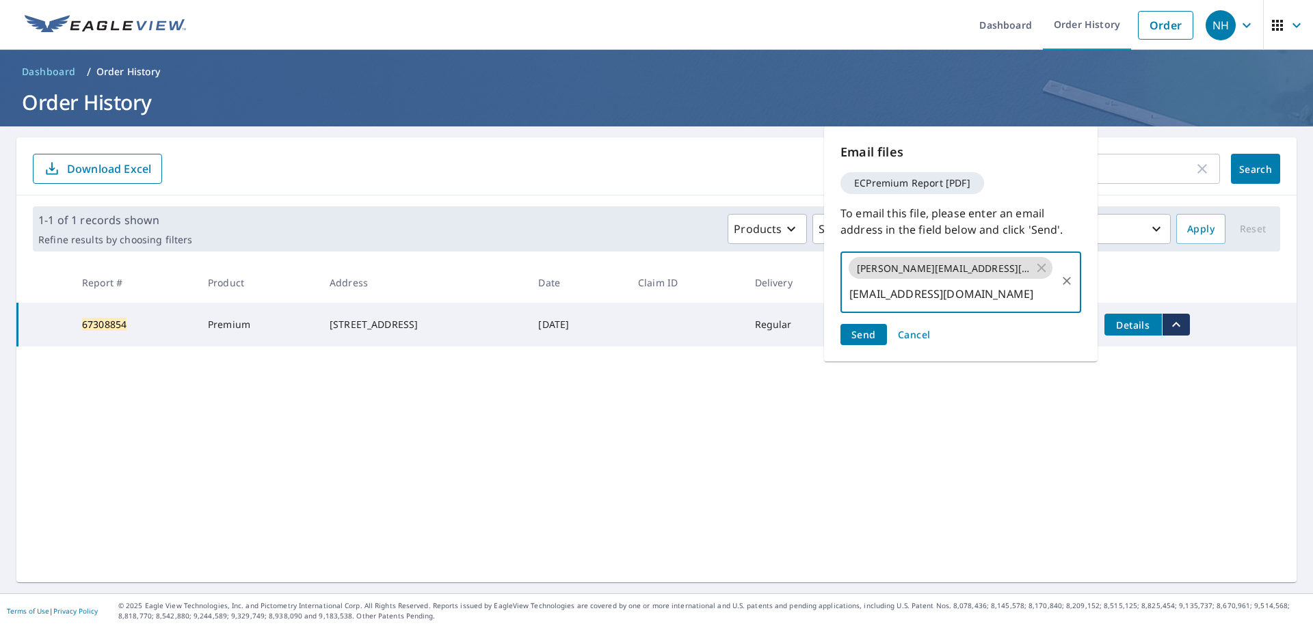
scroll to position [0, 85]
type input "zach@polarbearnw.com"
click at [865, 328] on span "Send" at bounding box center [863, 334] width 25 height 13
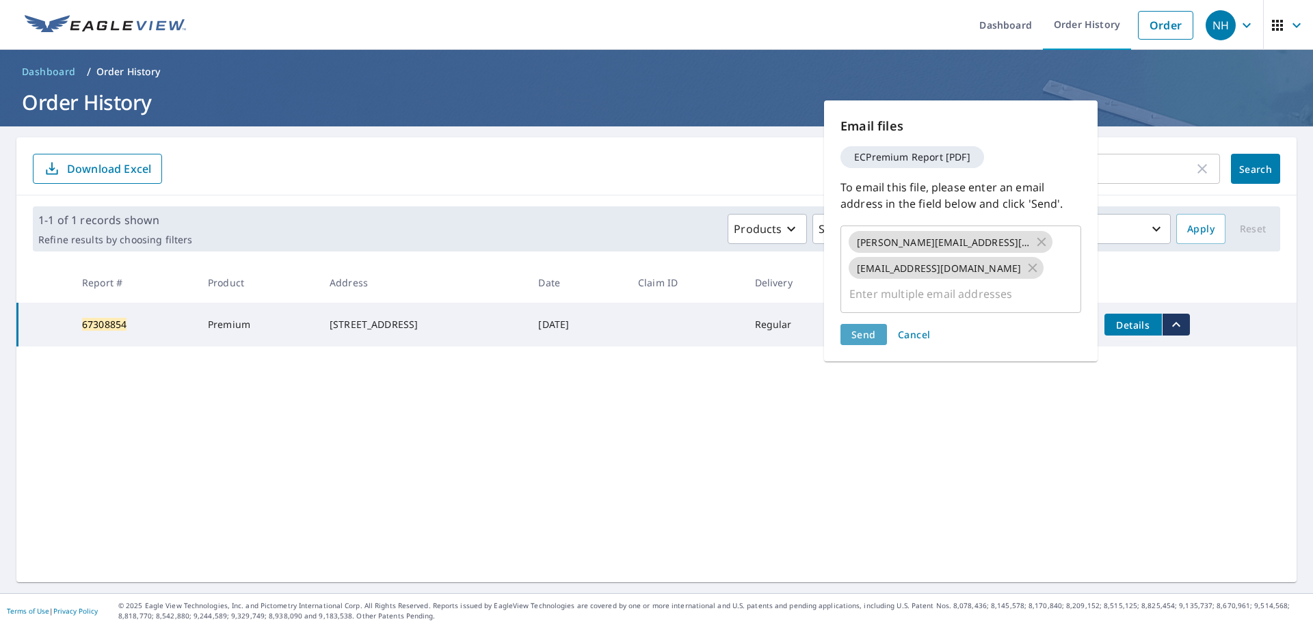
click at [865, 328] on span "Send" at bounding box center [863, 334] width 25 height 13
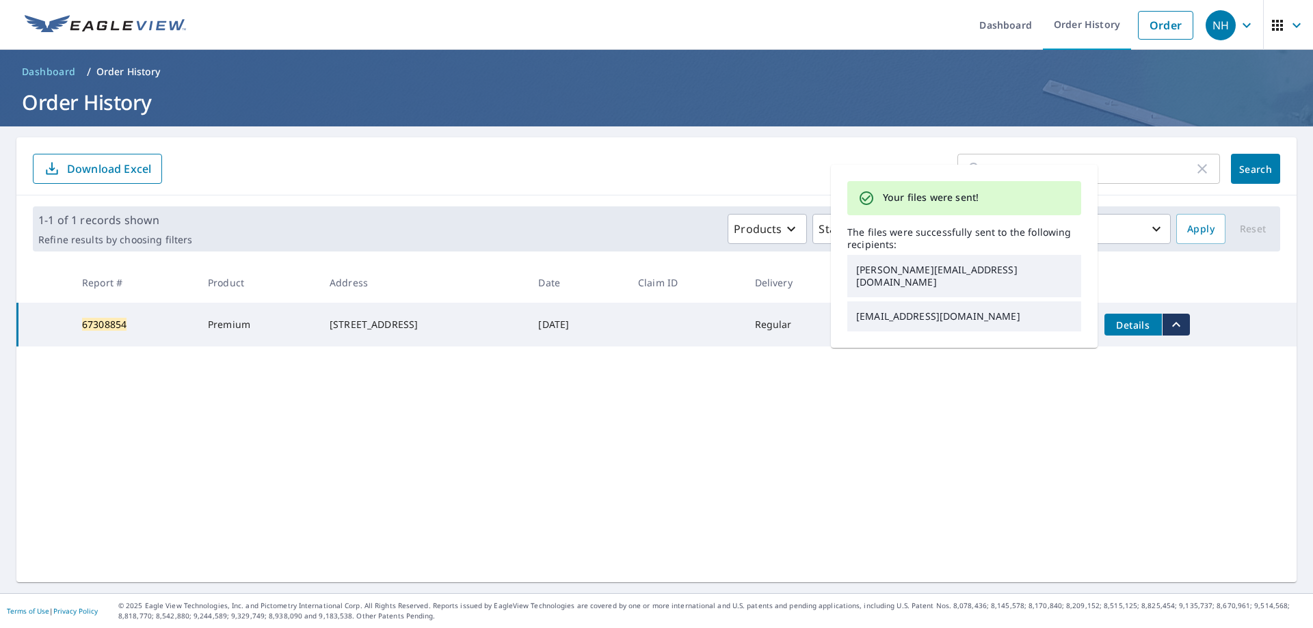
drag, startPoint x: 1085, startPoint y: 176, endPoint x: 1094, endPoint y: 165, distance: 15.1
click at [1089, 170] on div "Your files were sent! The files were successfully sent to the following recipie…" at bounding box center [964, 256] width 267 height 183
click at [1119, 159] on input "67308854" at bounding box center [1093, 169] width 201 height 38
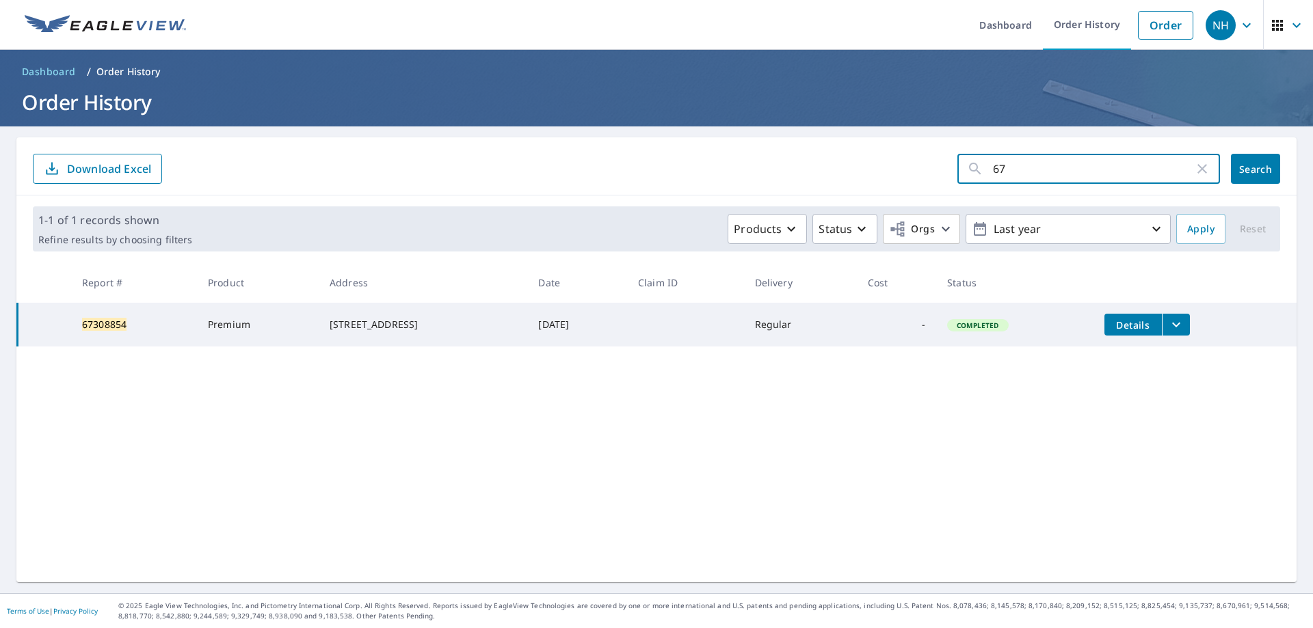
type input "6"
paste input "67310742"
type input "67310742"
click at [1242, 173] on span "Search" at bounding box center [1255, 169] width 27 height 13
click at [1171, 327] on icon "filesDropdownBtn-67310742" at bounding box center [1176, 325] width 16 height 16
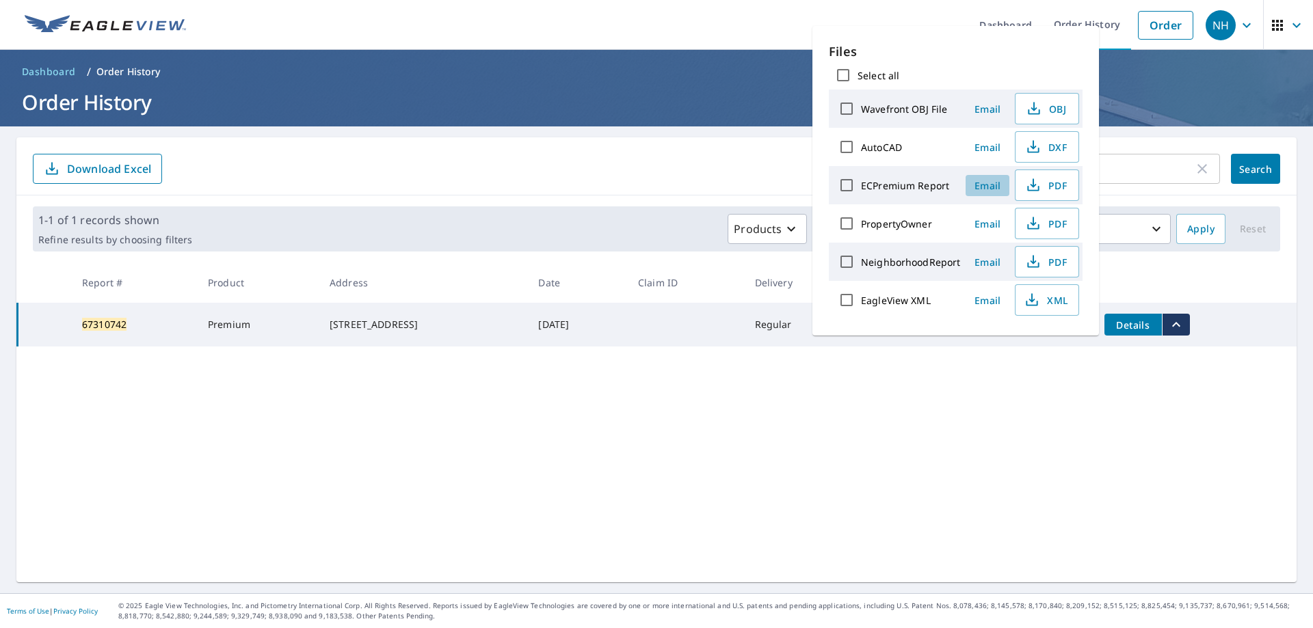
click at [982, 189] on span "Email" at bounding box center [987, 185] width 33 height 13
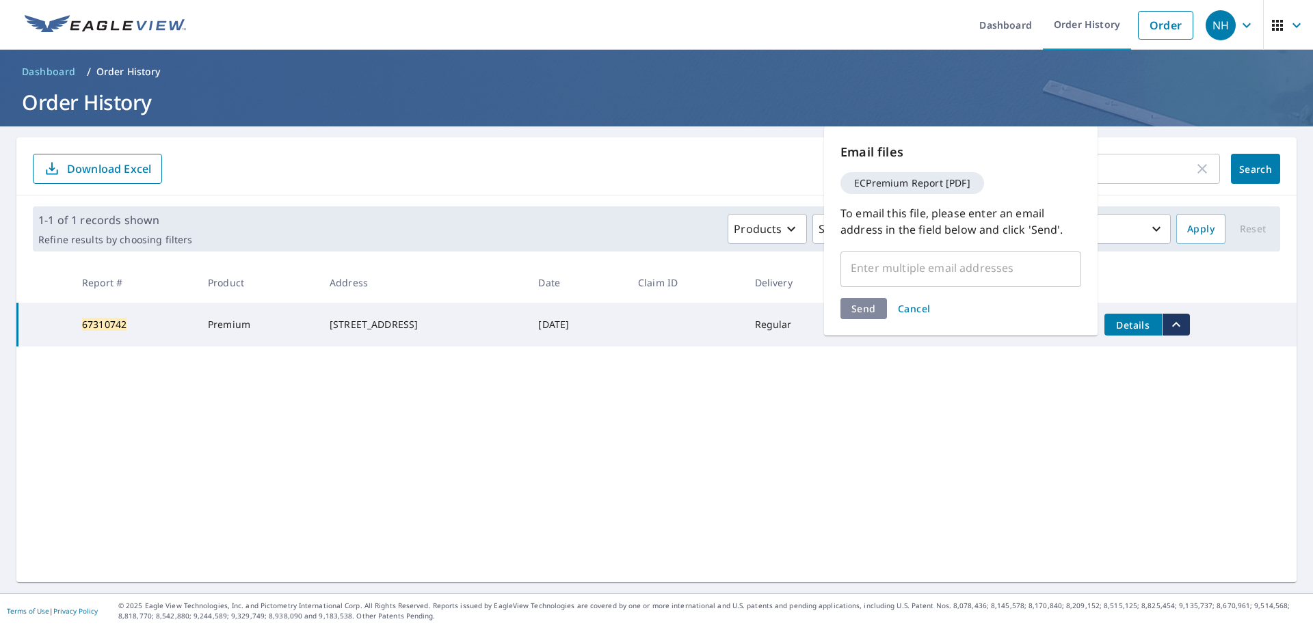
click at [936, 252] on div "​" at bounding box center [960, 268] width 241 height 38
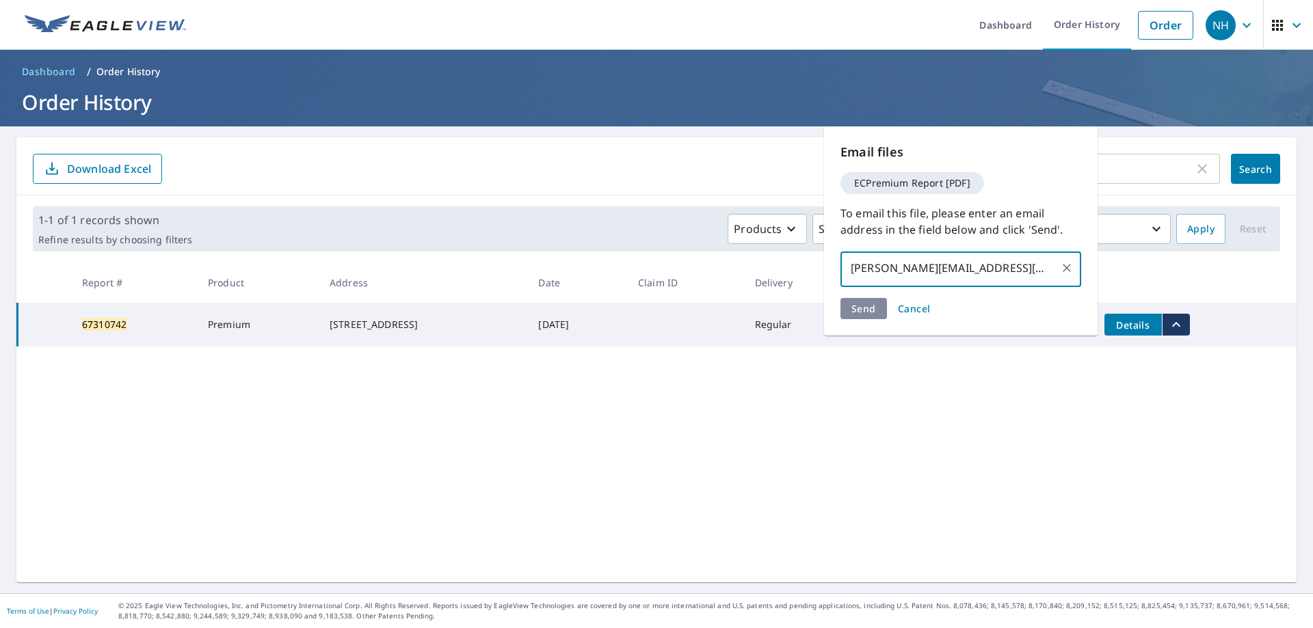
type input "bob@polarbearnw.com"
click at [862, 308] on div "Send Cancel" at bounding box center [960, 308] width 241 height 21
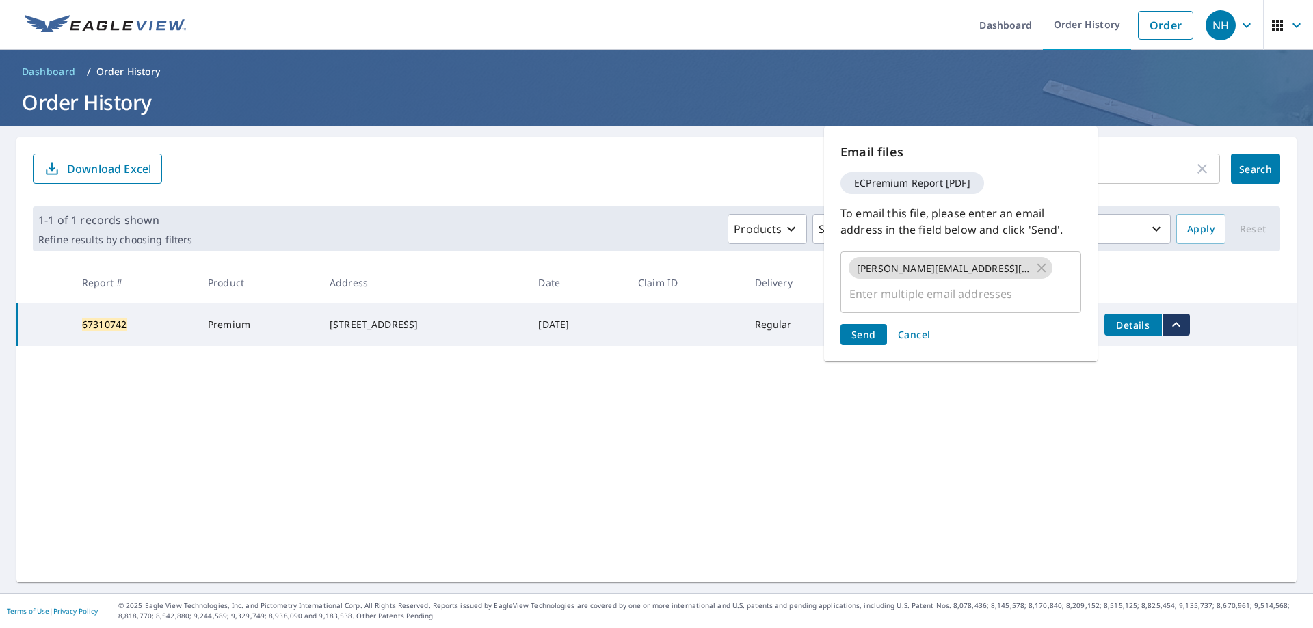
click at [862, 328] on span "Send" at bounding box center [863, 334] width 25 height 13
